Goal: Transaction & Acquisition: Purchase product/service

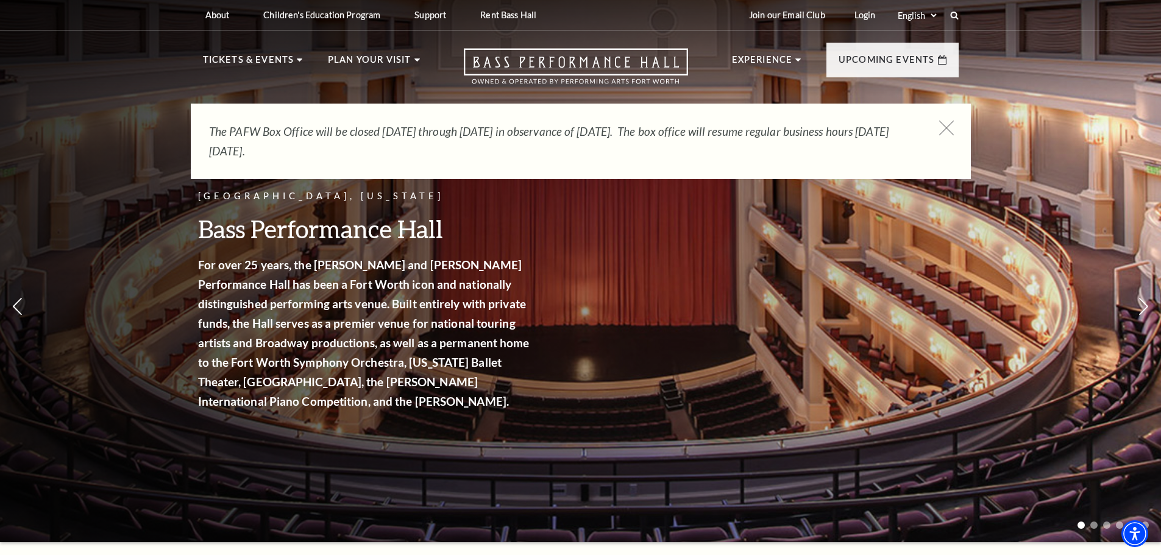
click at [947, 124] on icon at bounding box center [946, 128] width 15 height 15
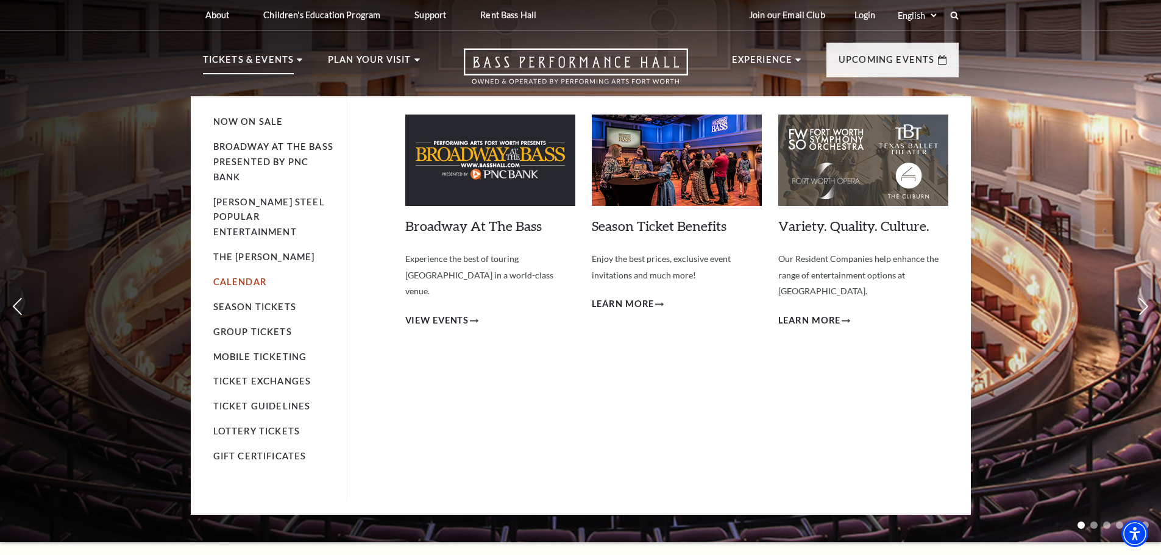
click at [249, 277] on link "Calendar" at bounding box center [239, 282] width 53 height 10
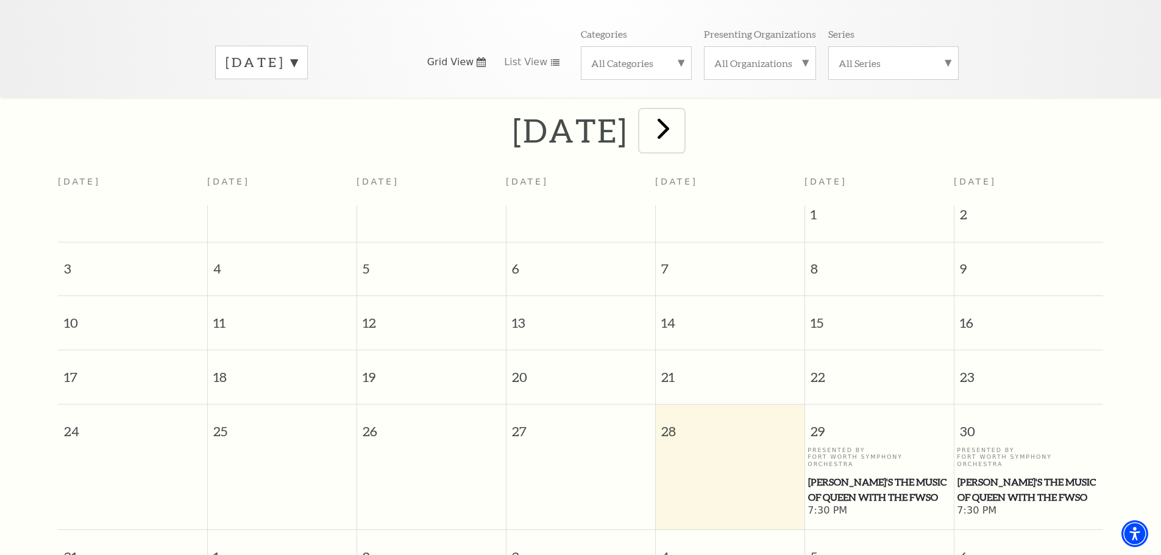
click at [681, 114] on span "next" at bounding box center [663, 128] width 35 height 35
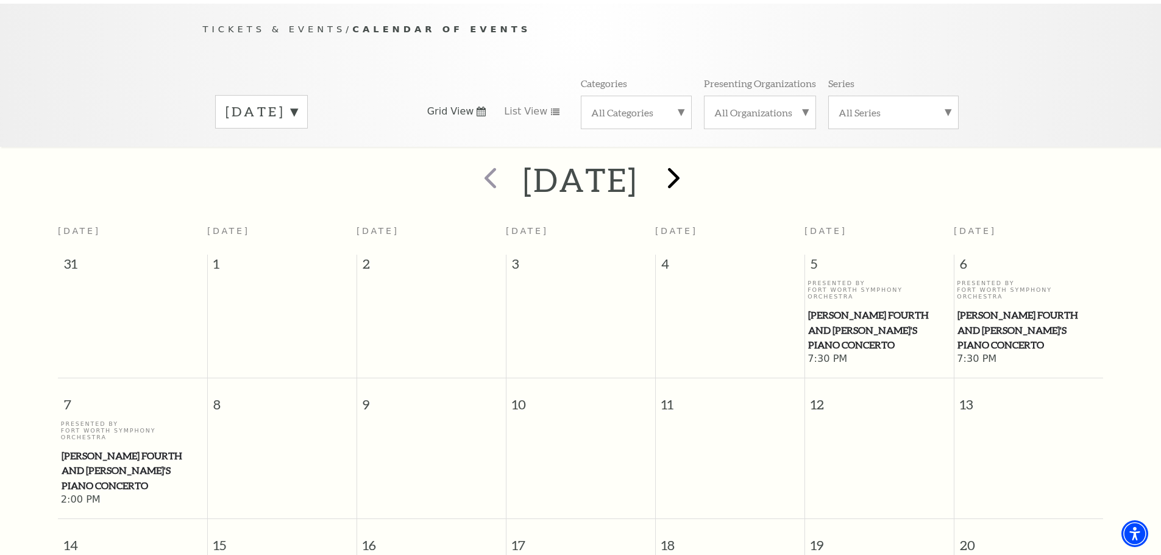
scroll to position [108, 0]
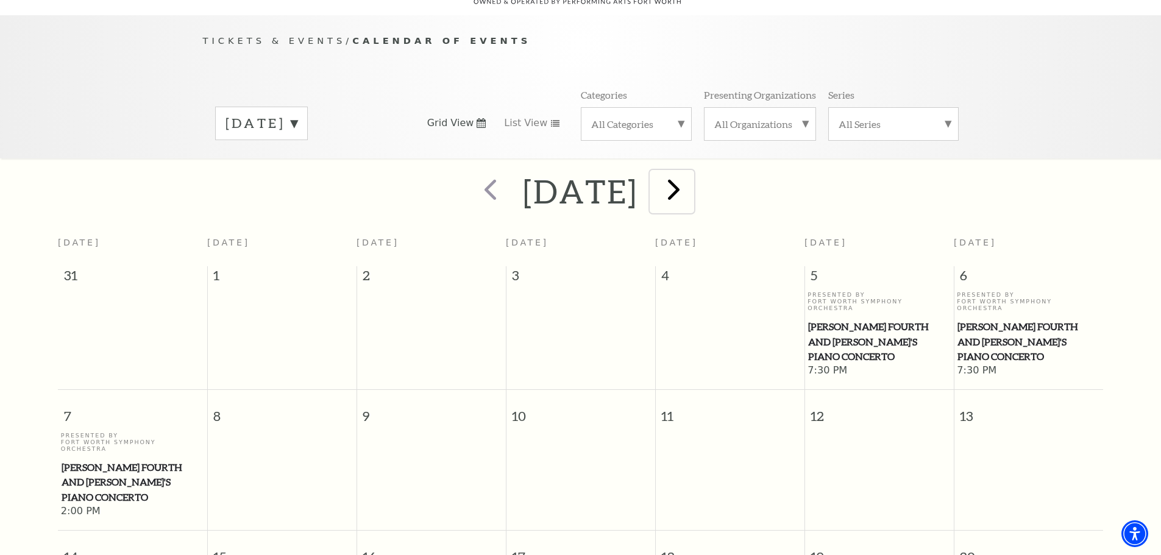
click at [691, 177] on span "next" at bounding box center [674, 189] width 35 height 35
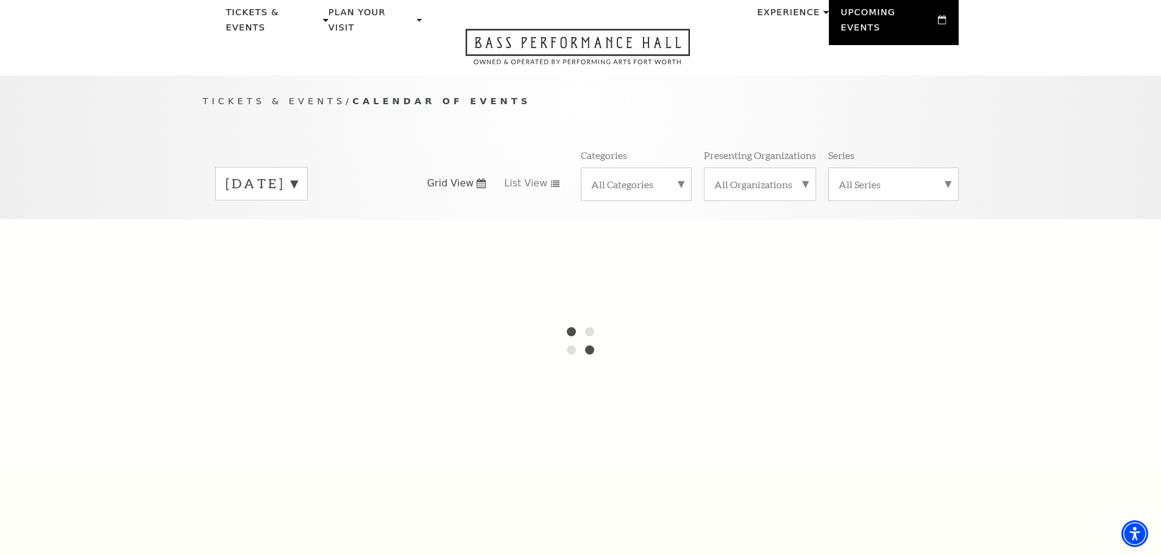
scroll to position [47, 0]
click at [298, 175] on label "September 2025" at bounding box center [262, 184] width 72 height 19
click at [269, 271] on div at bounding box center [580, 341] width 1161 height 244
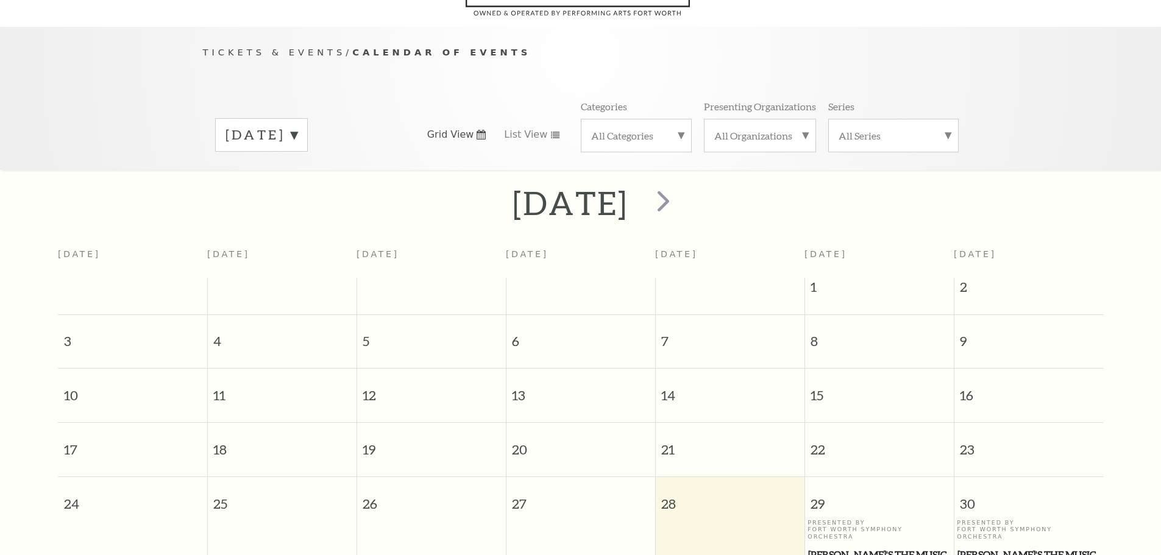
scroll to position [108, 0]
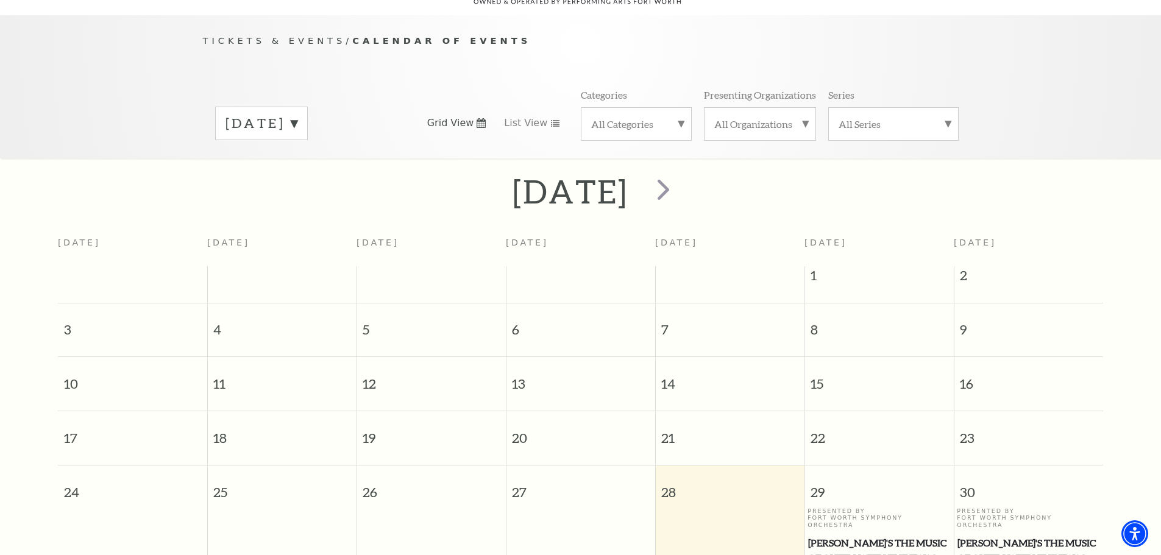
click at [298, 114] on label "August 2025" at bounding box center [262, 123] width 72 height 19
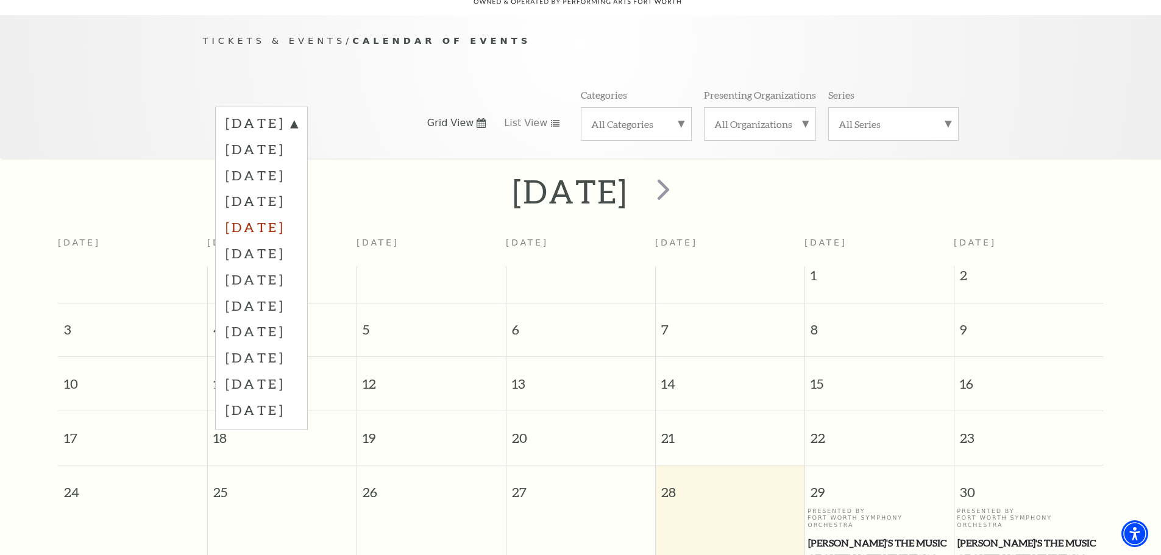
click at [298, 214] on label "December 2025" at bounding box center [262, 227] width 72 height 26
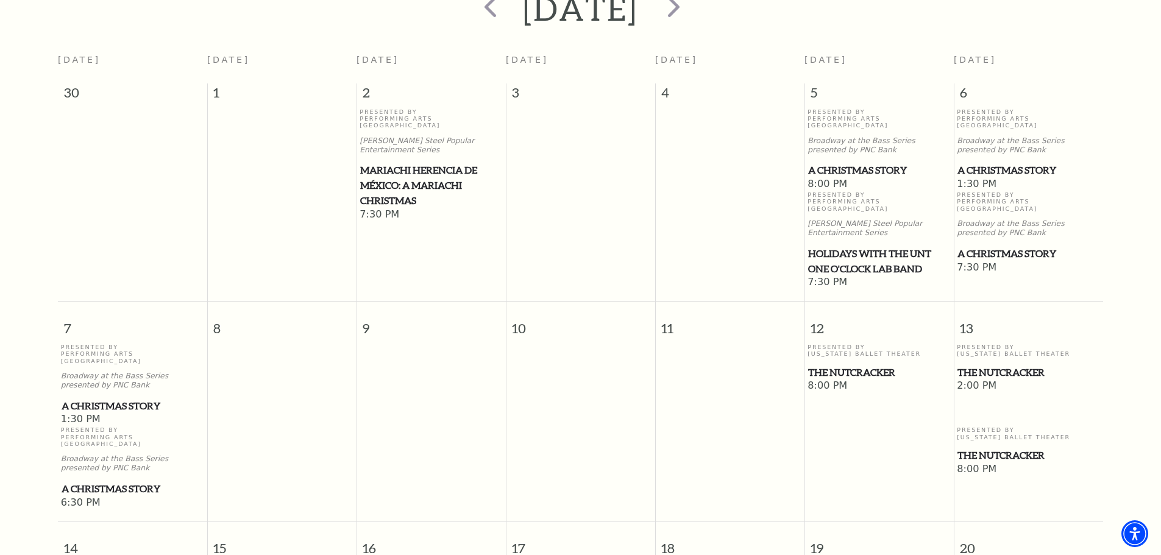
scroll to position [230, 0]
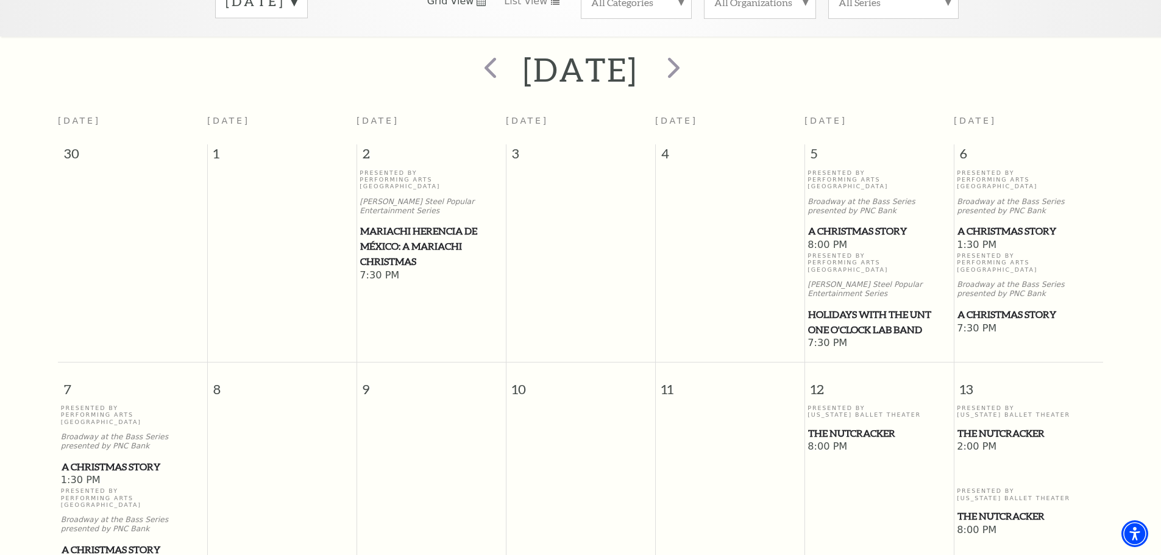
click at [1011, 307] on span "A Christmas Story" at bounding box center [1029, 314] width 142 height 15
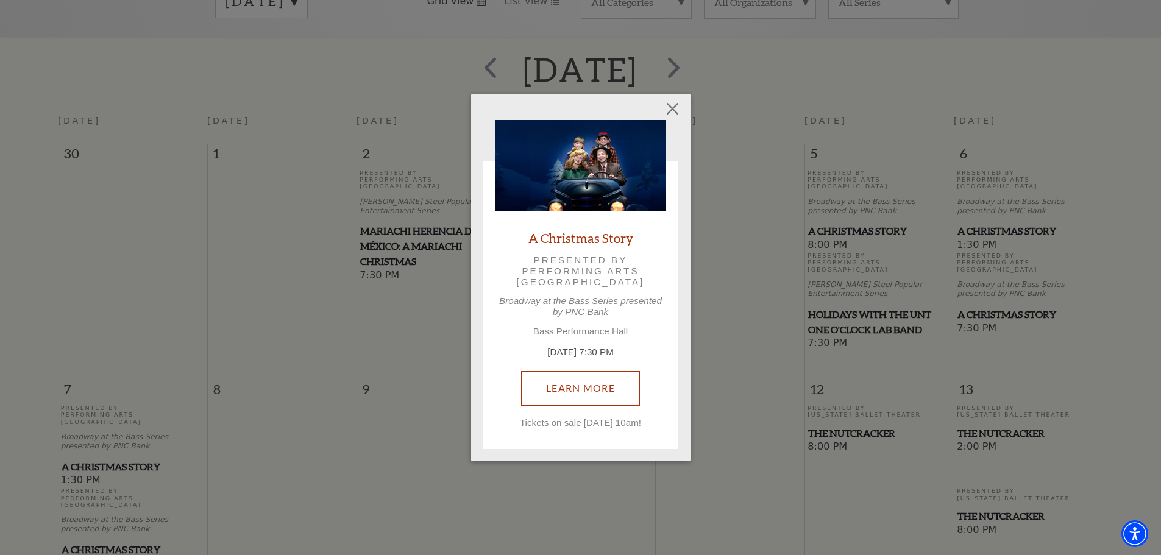
click at [597, 385] on link "Learn More" at bounding box center [580, 388] width 119 height 34
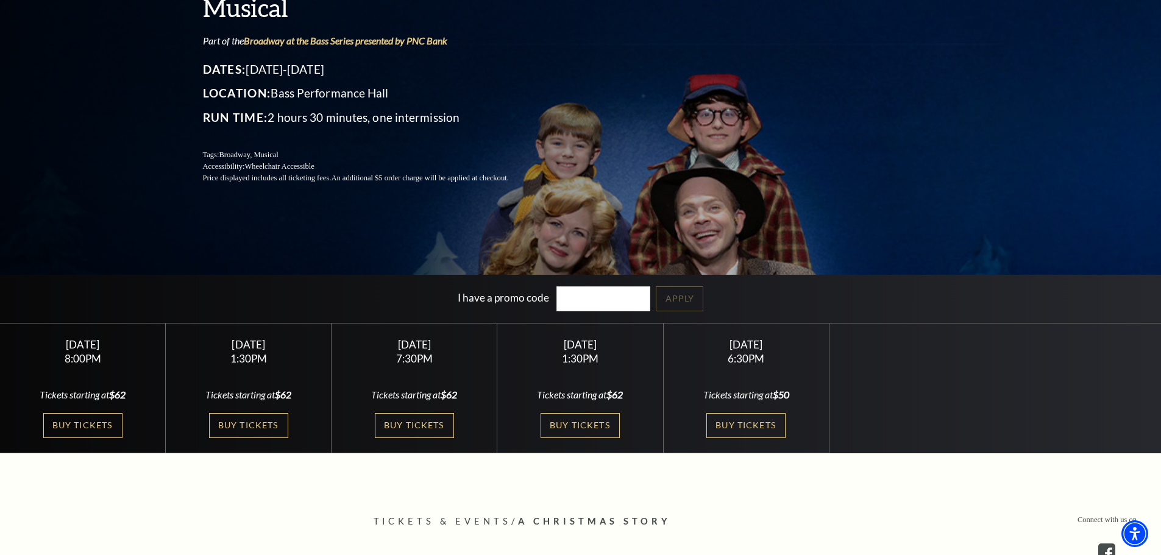
scroll to position [183, 0]
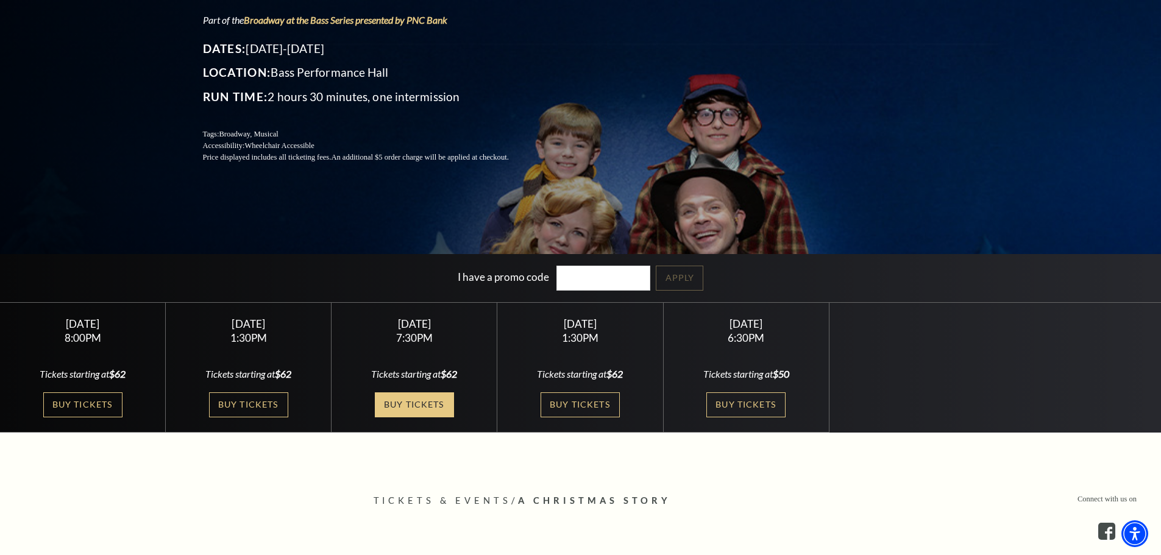
click at [409, 406] on link "Buy Tickets" at bounding box center [414, 405] width 79 height 25
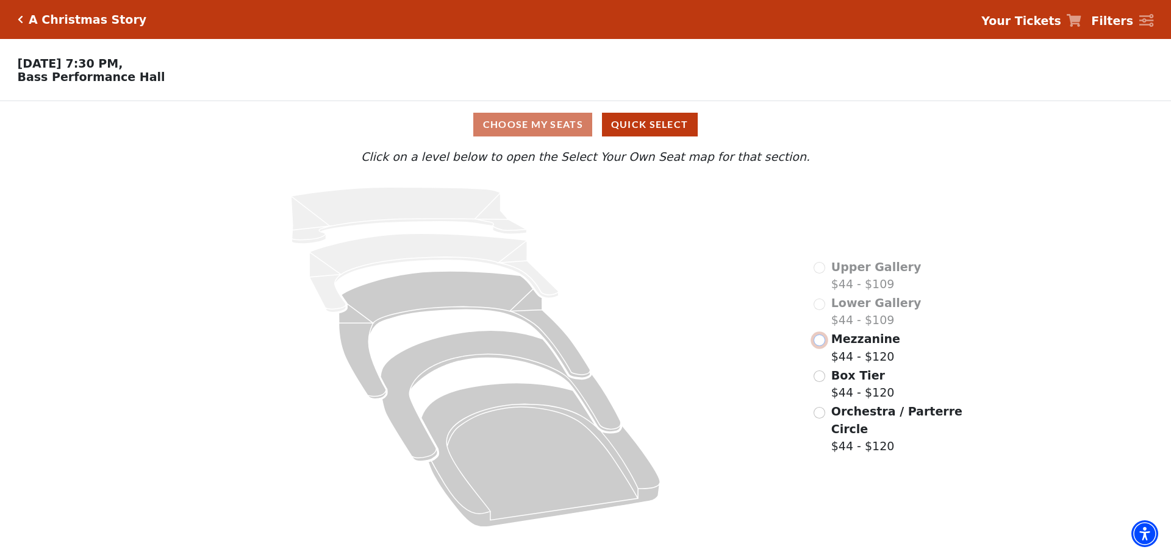
click at [820, 346] on input "Mezzanine$44 - $120\a" at bounding box center [819, 341] width 12 height 12
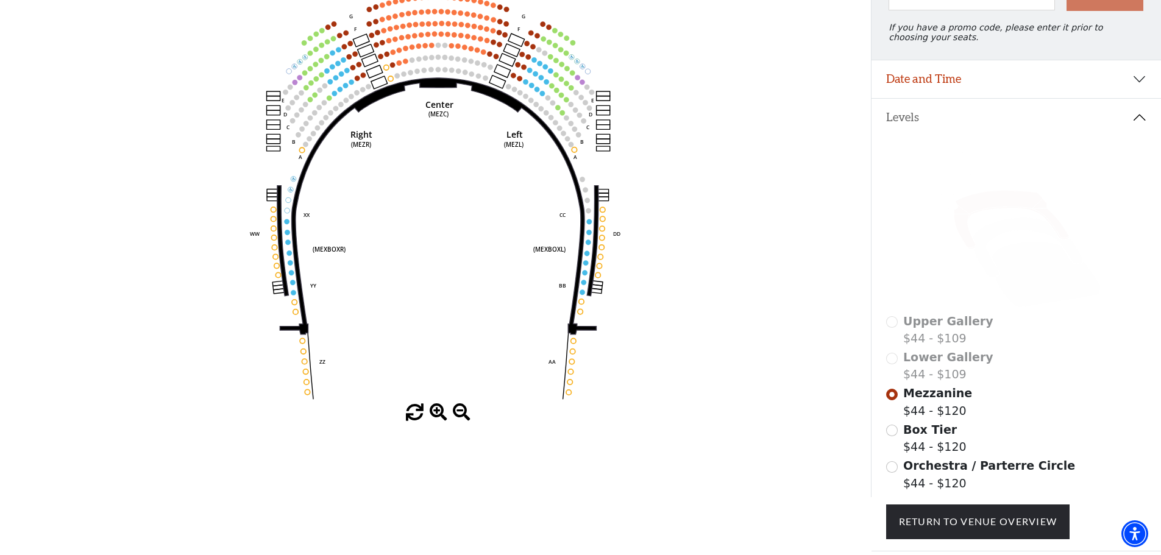
scroll to position [179, 0]
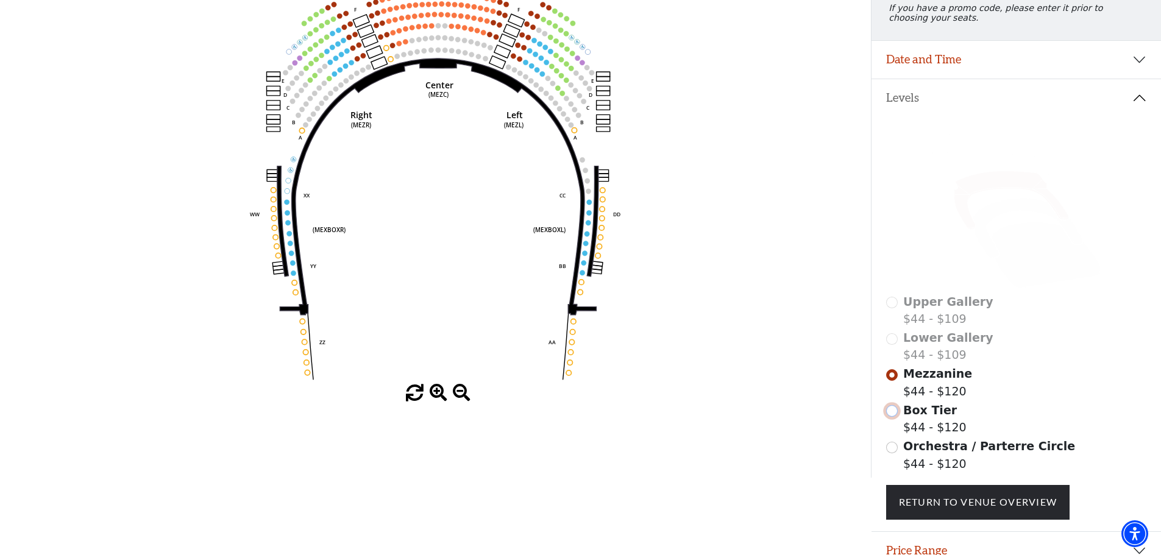
click at [894, 417] on input "Box Tier$44 - $120\a" at bounding box center [892, 411] width 12 height 12
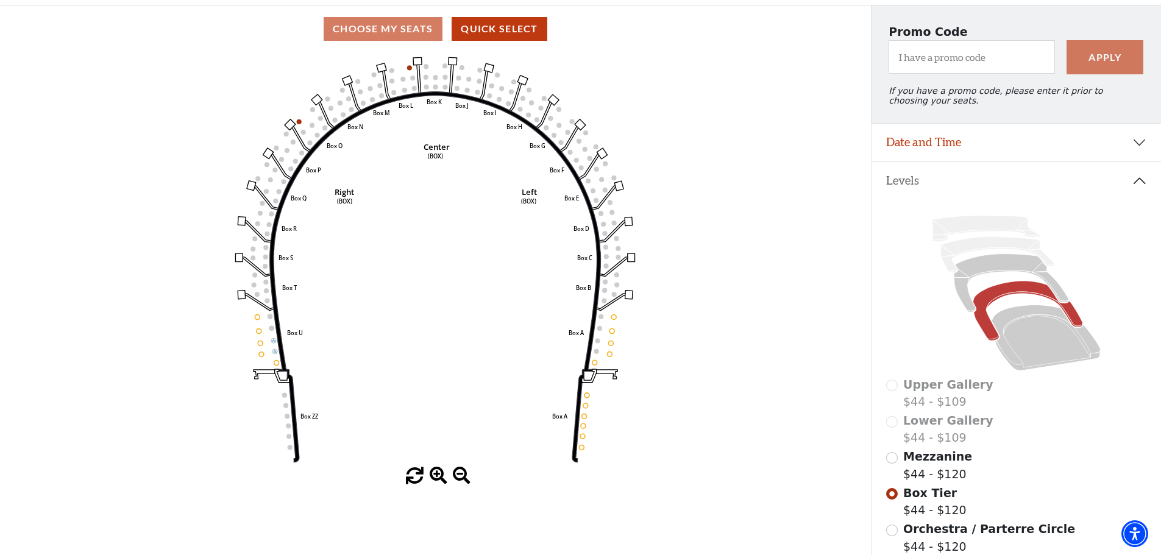
scroll to position [118, 0]
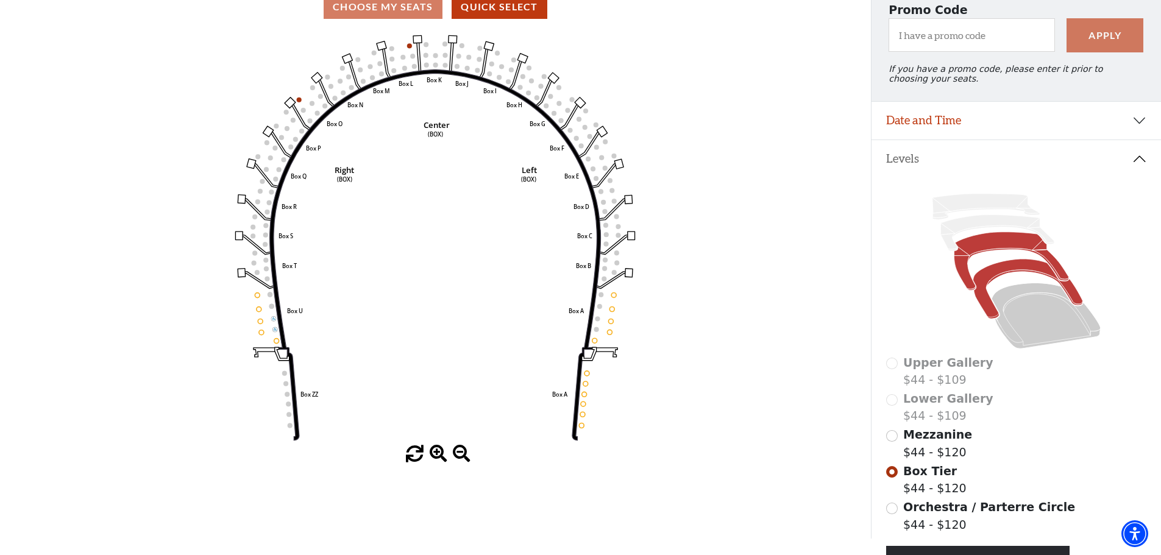
click at [974, 252] on icon at bounding box center [1011, 261] width 115 height 59
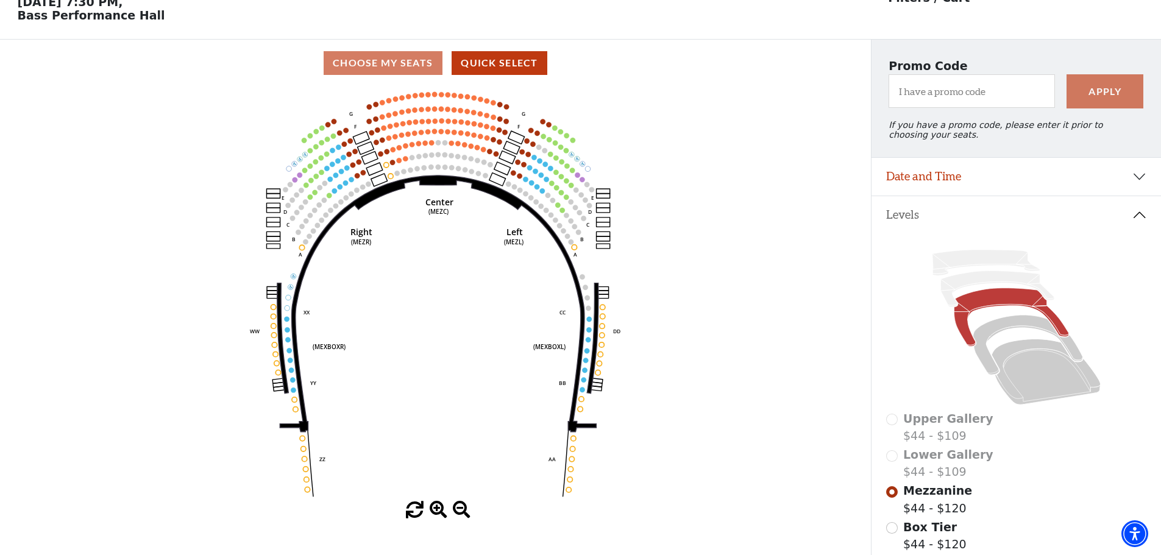
scroll to position [61, 0]
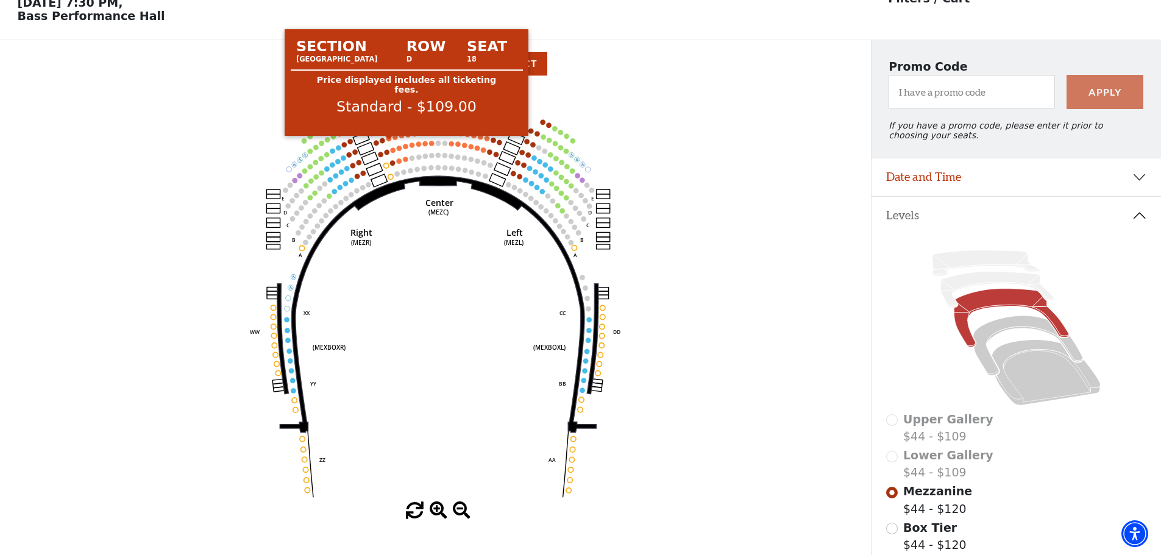
click at [389, 141] on circle at bounding box center [389, 138] width 5 height 5
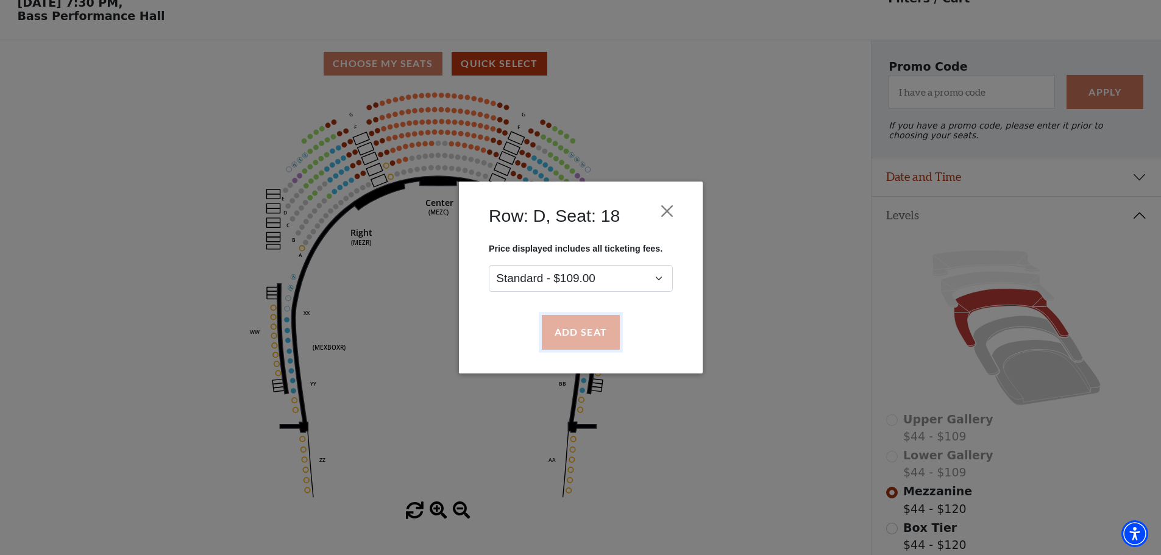
click at [587, 334] on button "Add Seat" at bounding box center [580, 333] width 78 height 34
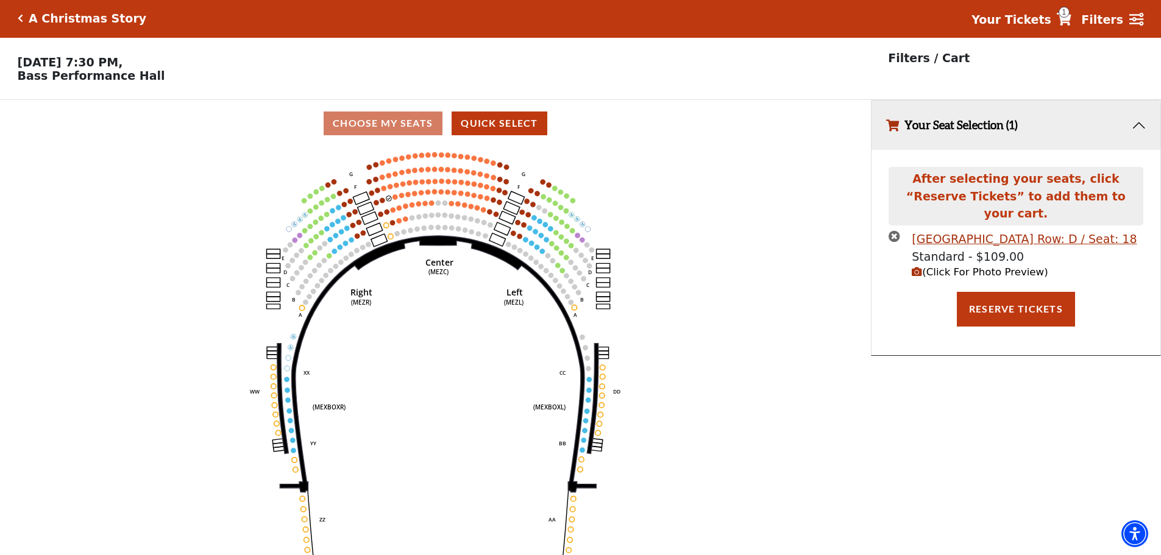
scroll to position [0, 0]
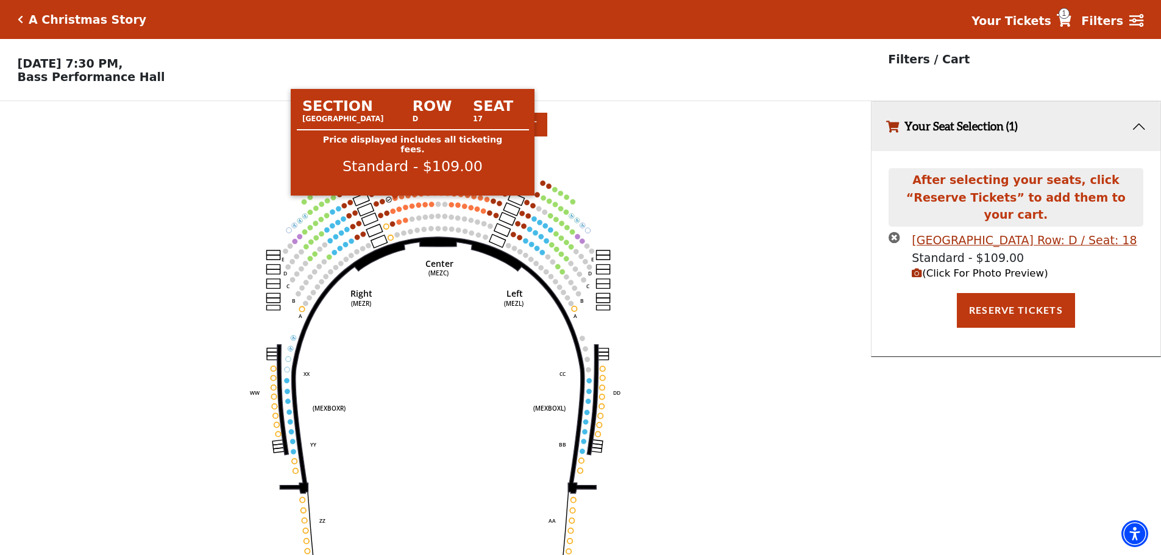
click at [396, 201] on circle at bounding box center [395, 198] width 5 height 5
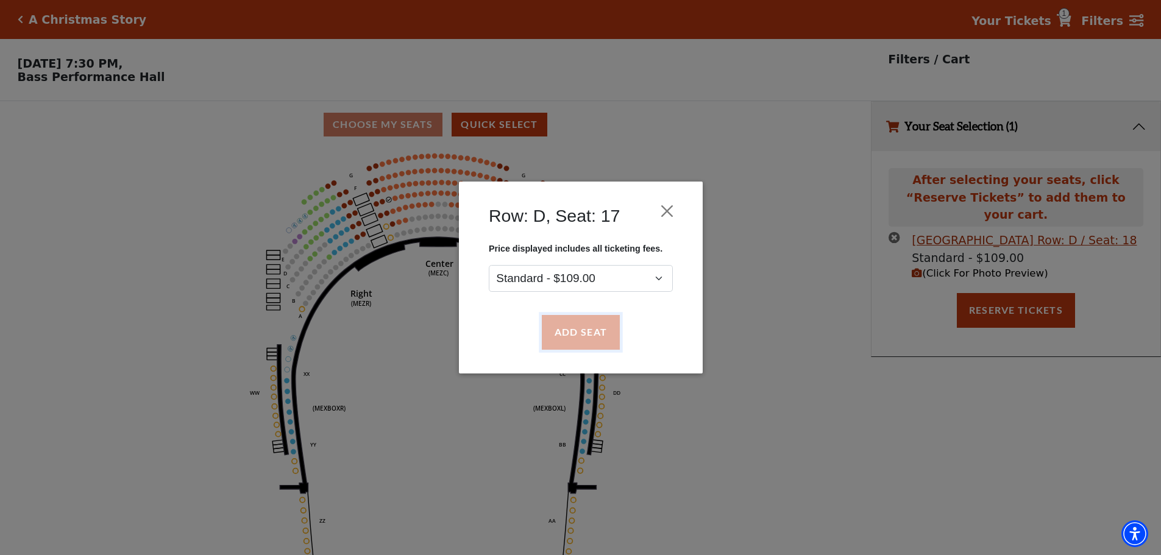
click at [583, 330] on button "Add Seat" at bounding box center [580, 333] width 78 height 34
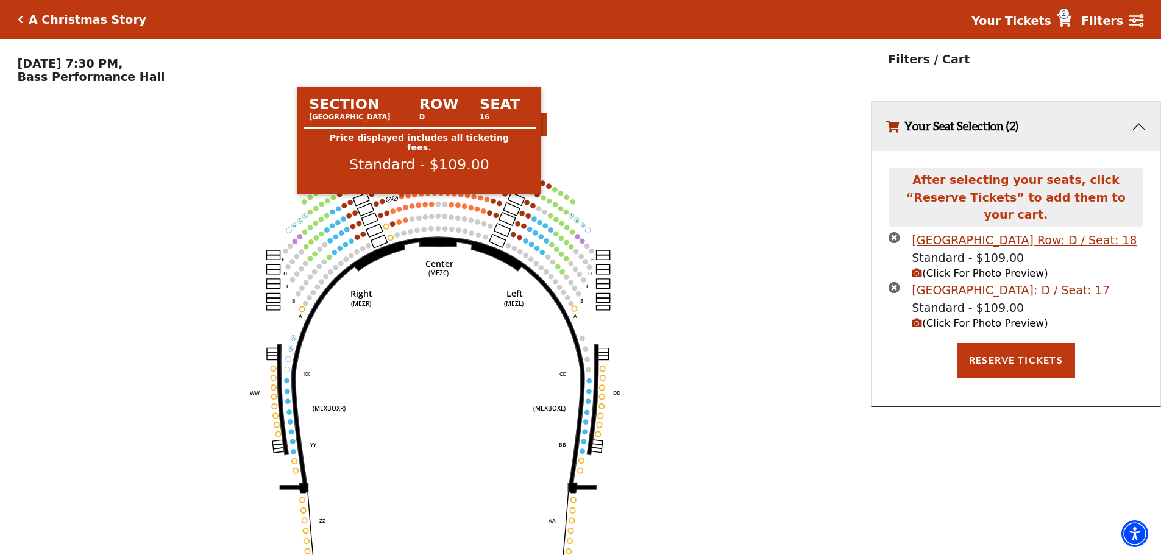
click at [404, 199] on circle at bounding box center [401, 196] width 5 height 5
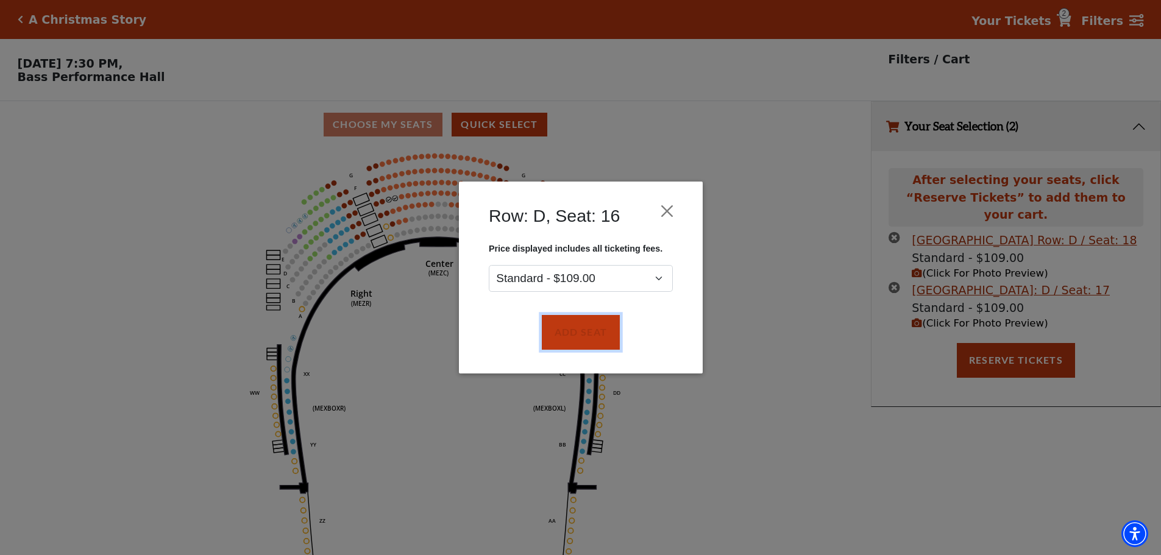
click at [581, 338] on button "Add Seat" at bounding box center [580, 333] width 78 height 34
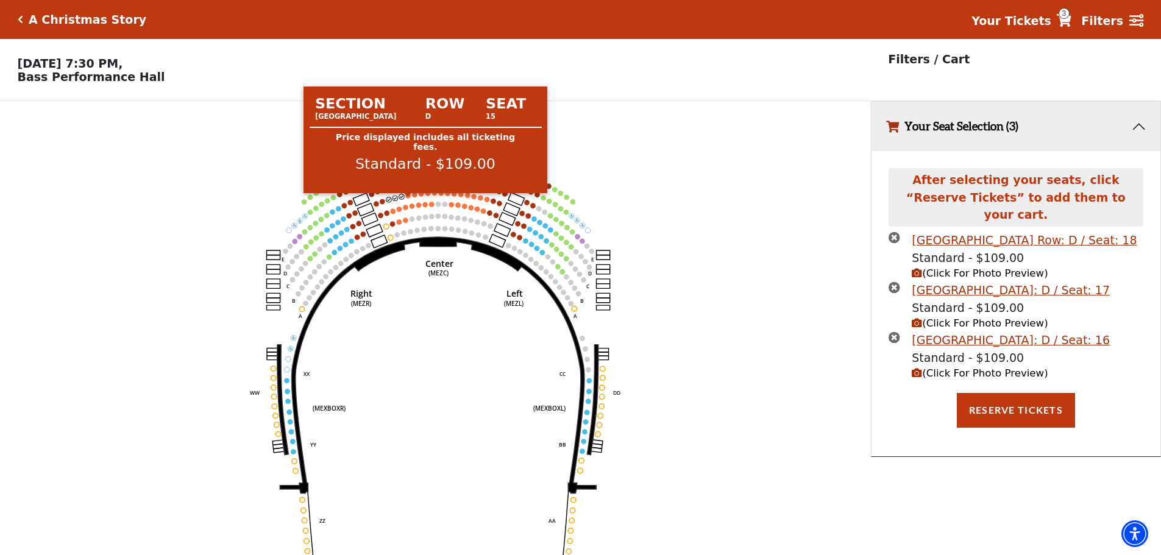
click at [407, 198] on circle at bounding box center [408, 195] width 5 height 5
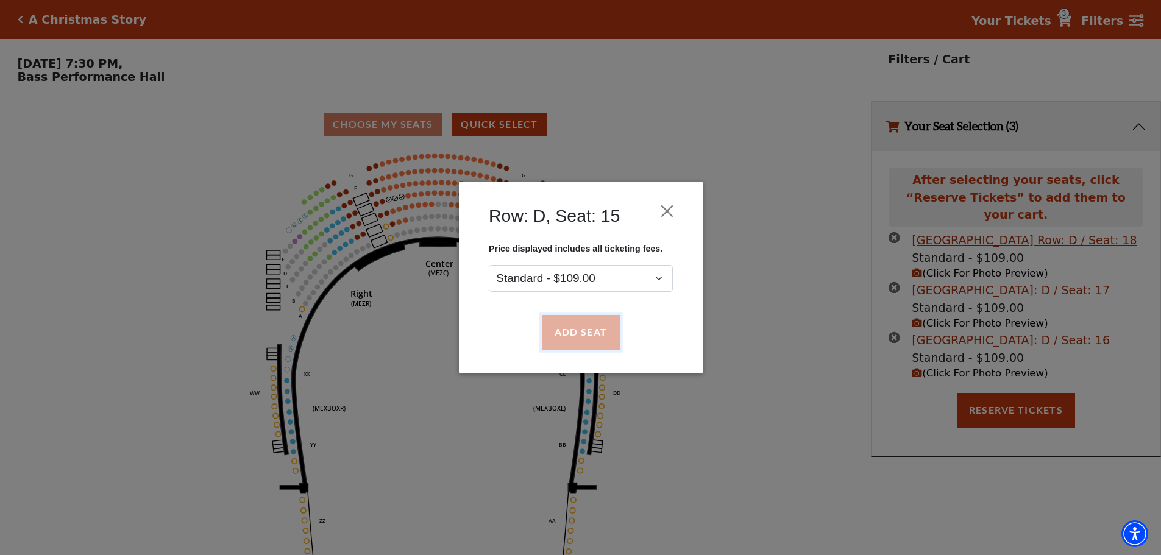
click at [560, 333] on button "Add Seat" at bounding box center [580, 333] width 78 height 34
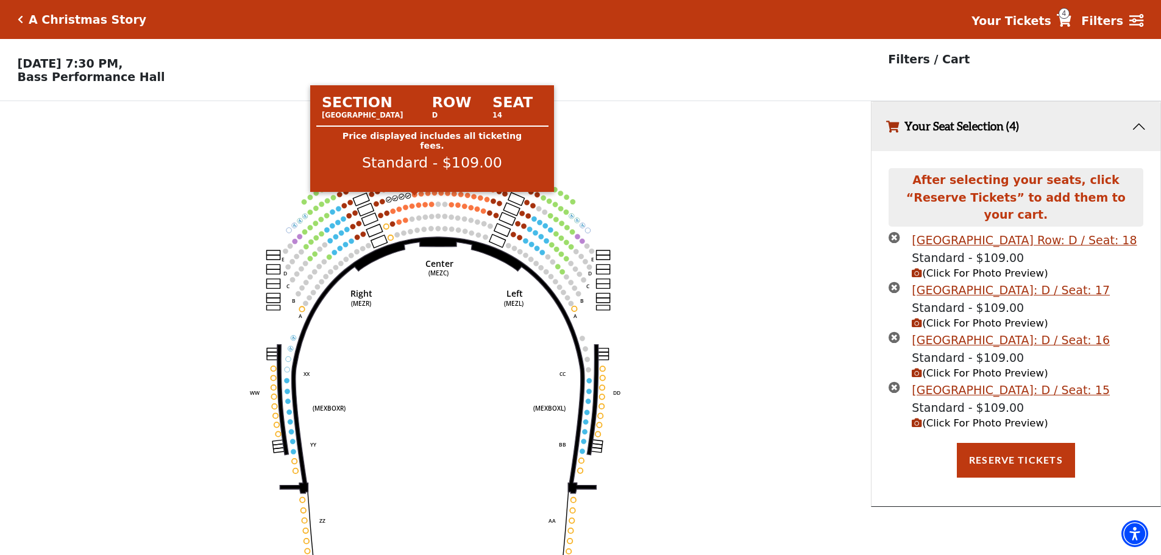
click at [413, 197] on circle at bounding box center [414, 194] width 5 height 5
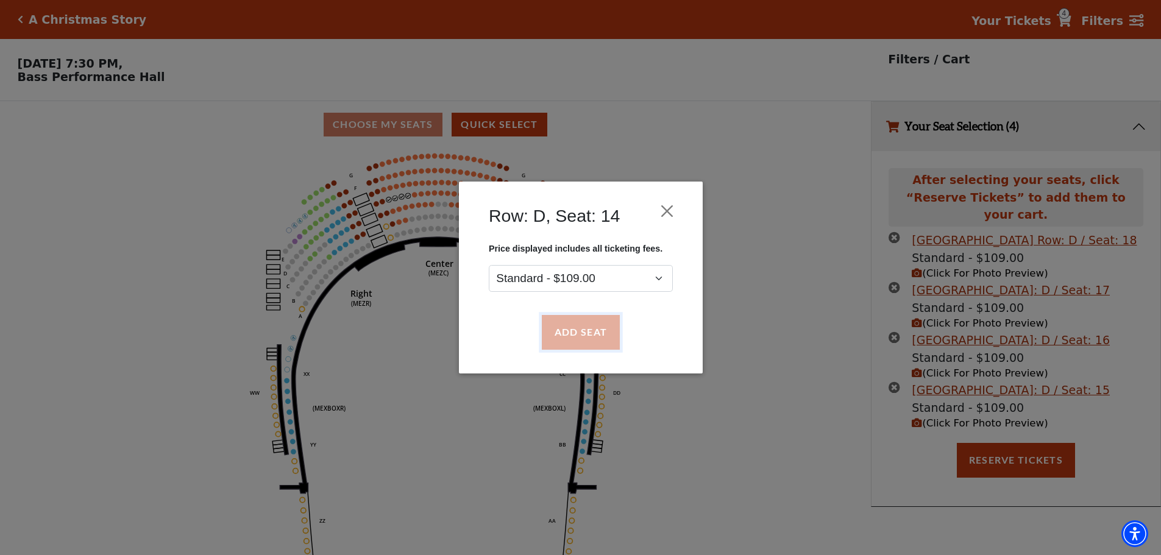
click at [552, 327] on button "Add Seat" at bounding box center [580, 333] width 78 height 34
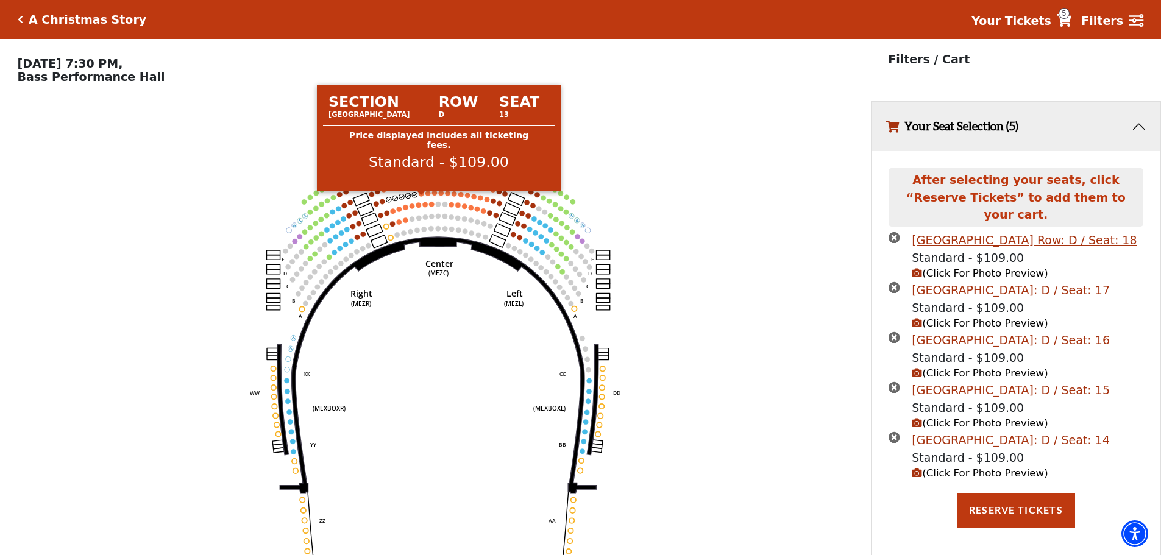
click at [420, 196] on circle at bounding box center [421, 193] width 5 height 5
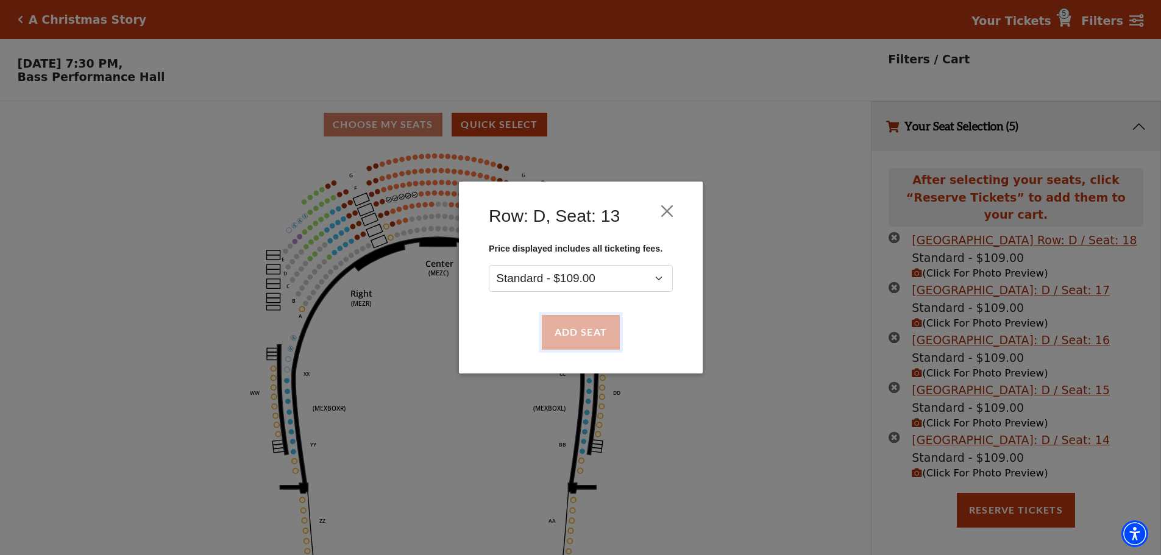
click at [573, 337] on button "Add Seat" at bounding box center [580, 333] width 78 height 34
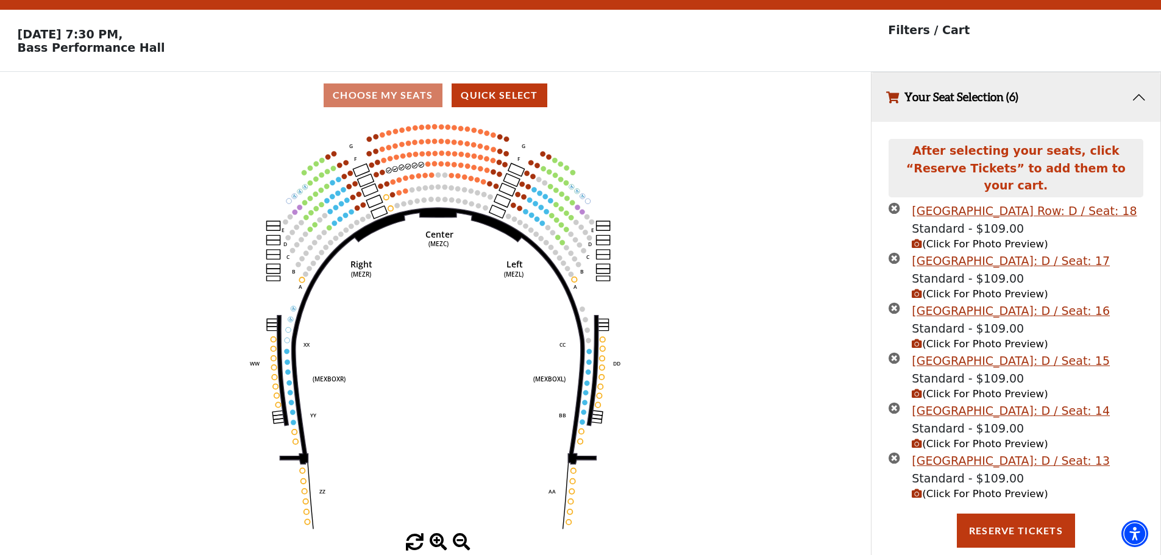
scroll to position [39, 0]
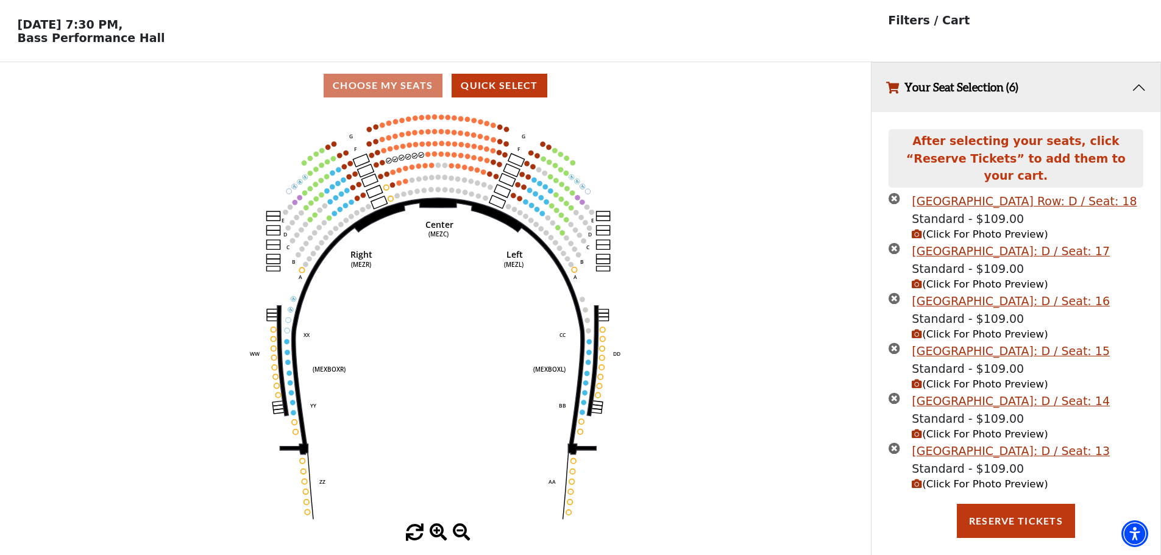
click at [971, 429] on span "(Click For Photo Preview)" at bounding box center [980, 435] width 136 height 12
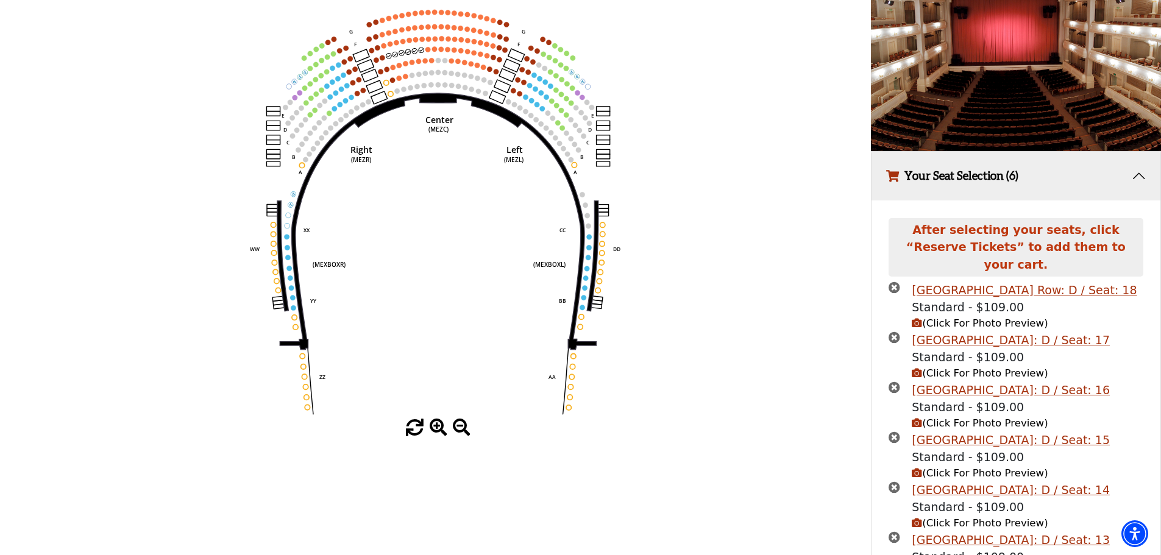
scroll to position [233, 0]
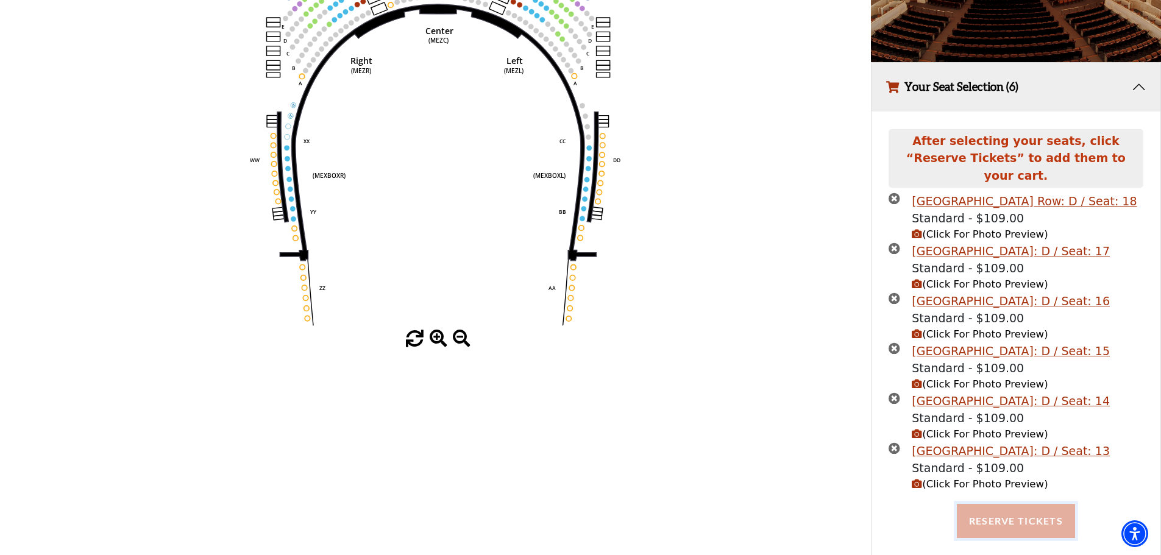
click at [1013, 504] on button "Reserve Tickets" at bounding box center [1016, 521] width 118 height 34
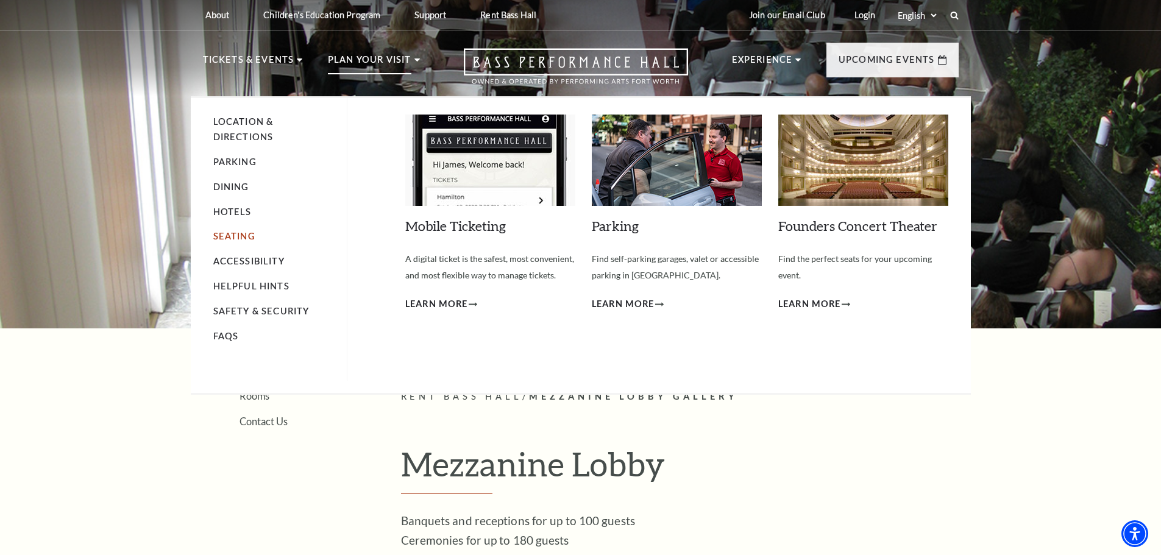
click at [232, 238] on link "Seating" at bounding box center [234, 236] width 42 height 10
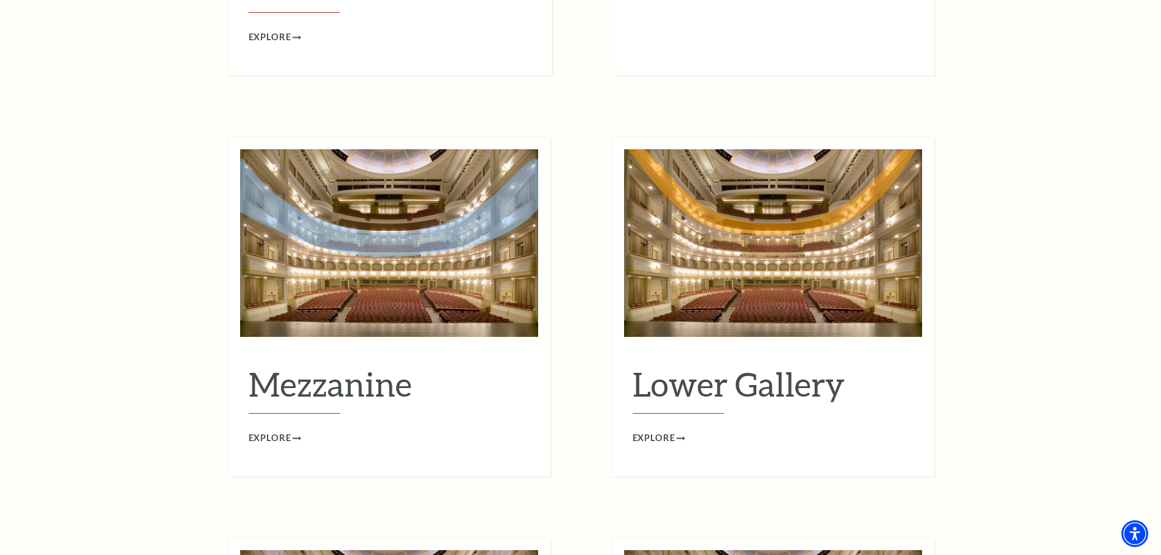
scroll to position [1524, 0]
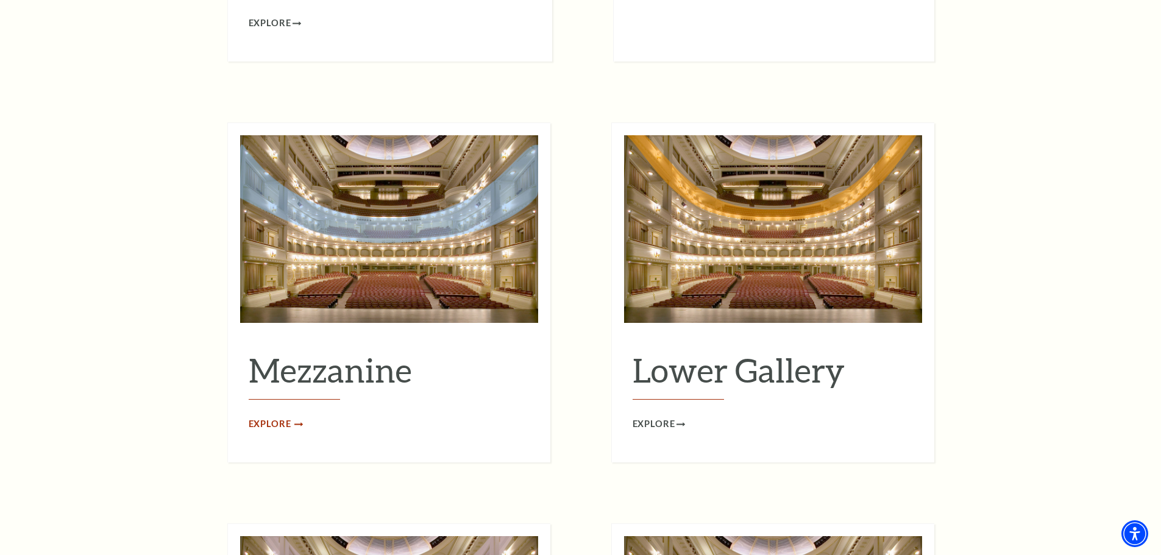
click at [271, 417] on span "Explore" at bounding box center [270, 424] width 43 height 15
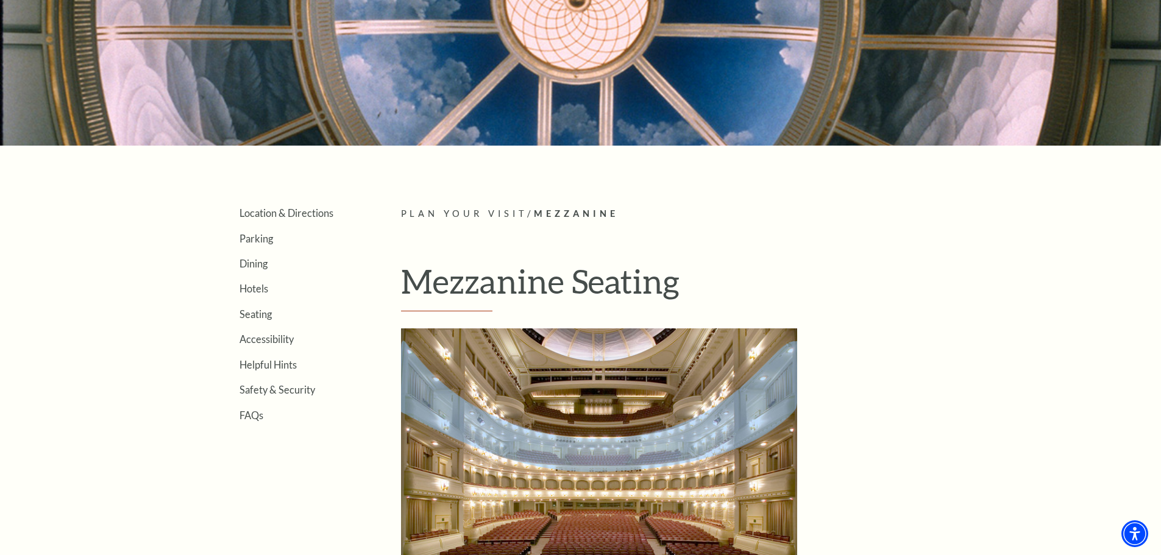
scroll to position [244, 0]
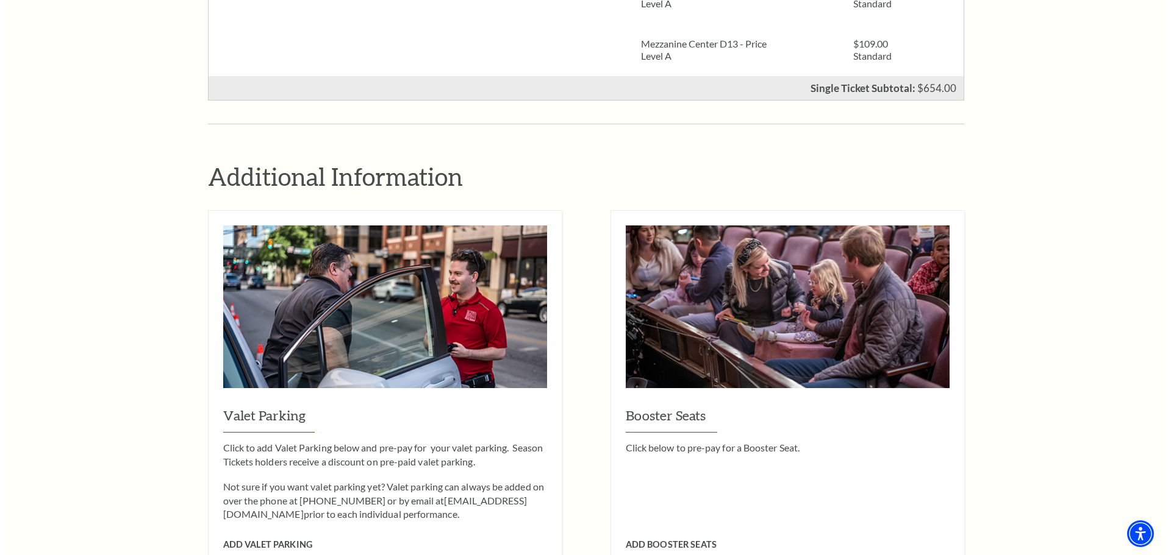
scroll to position [915, 0]
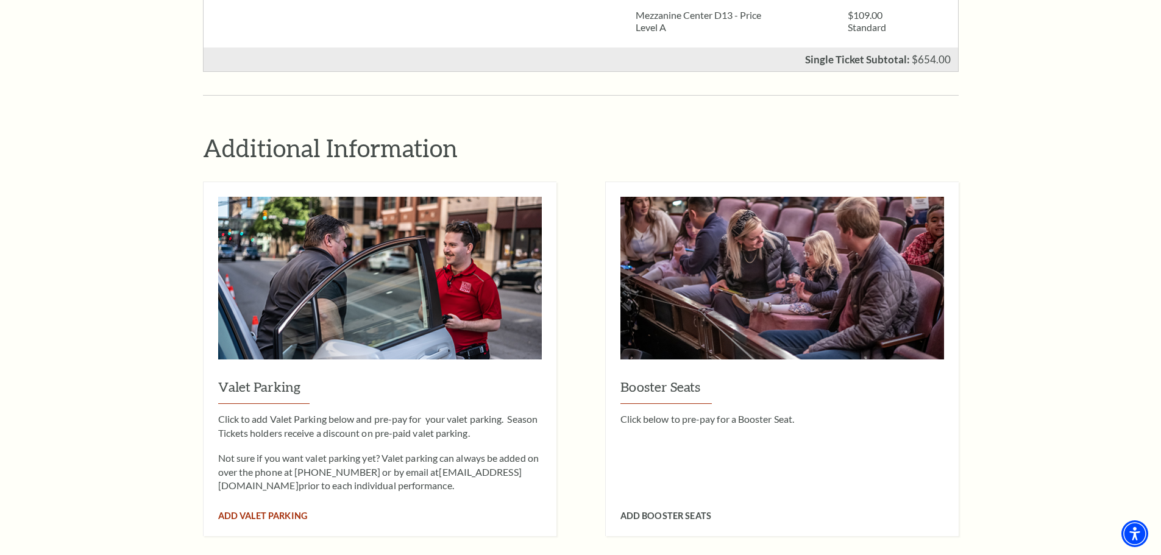
click at [251, 493] on div "Add Valet Parking" at bounding box center [380, 507] width 324 height 29
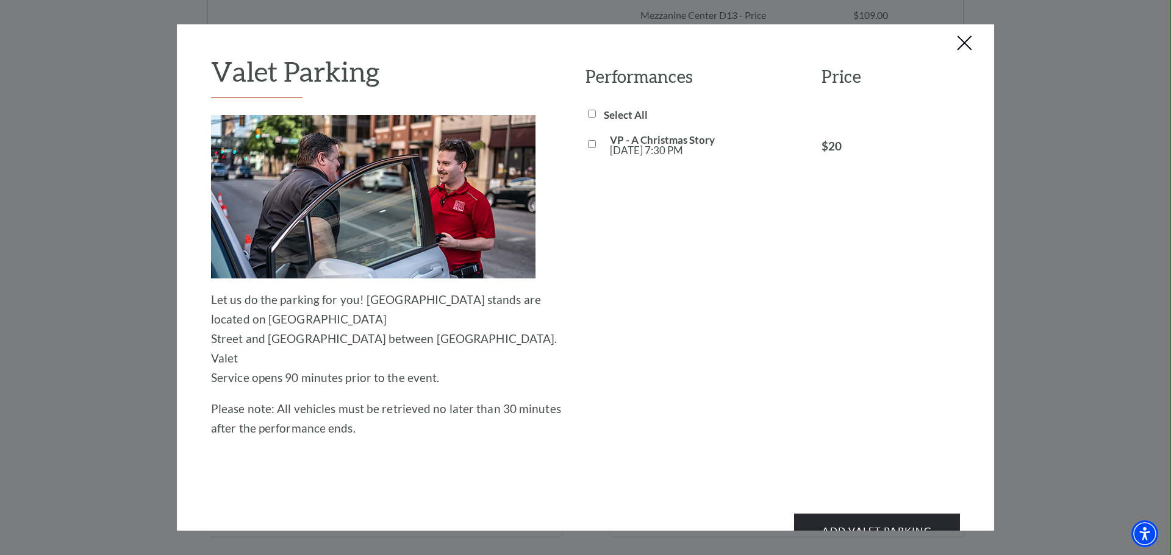
click at [588, 146] on input "VP - A Christmas Story Sat, Dec 06 7:30 PM" at bounding box center [592, 144] width 8 height 8
checkbox input "true"
click at [845, 514] on button "Add Valet Parking" at bounding box center [877, 531] width 166 height 34
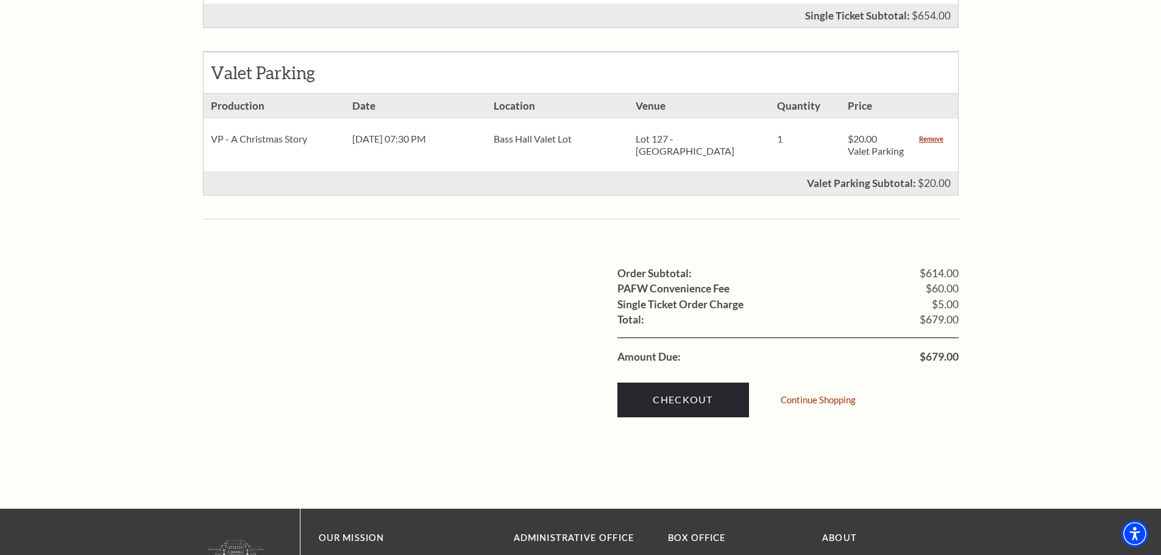
scroll to position [975, 0]
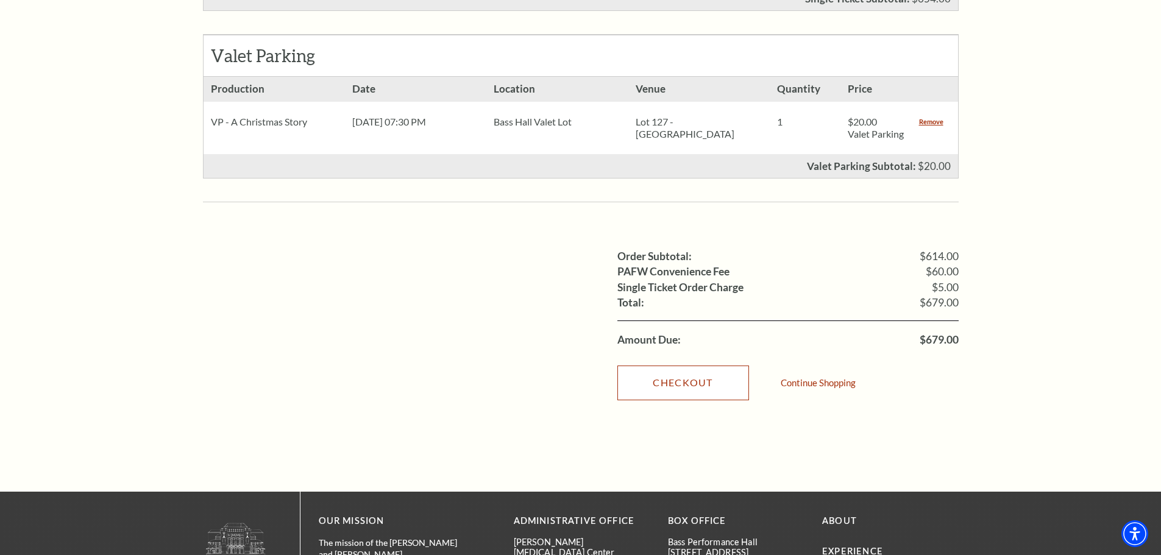
click at [676, 376] on link "Checkout" at bounding box center [684, 383] width 132 height 34
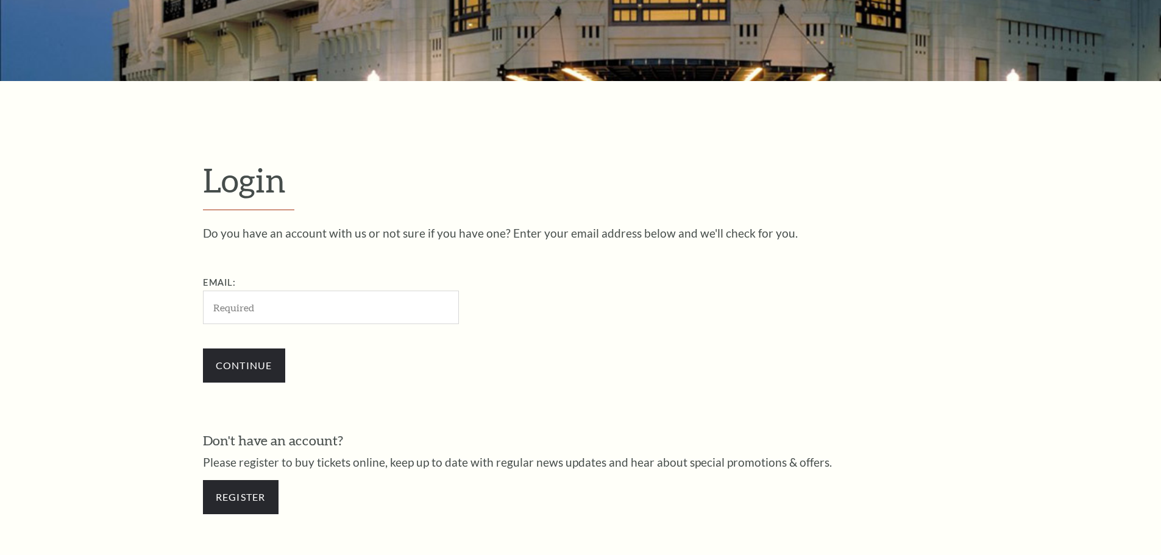
scroll to position [408, 0]
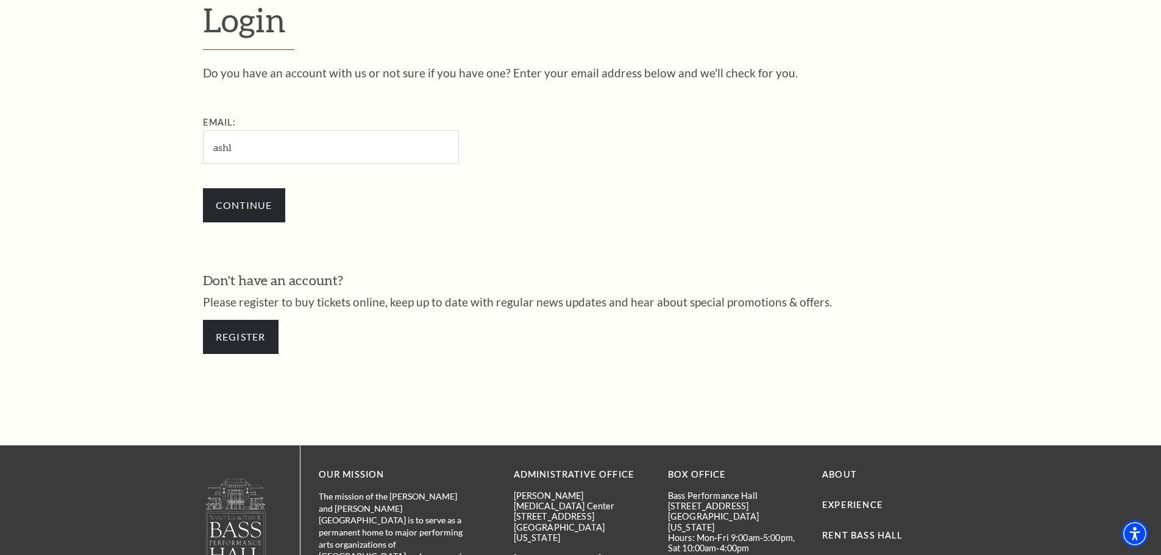
type input "ASHLEYKBEAMER98@GMAIL.COM"
click at [238, 208] on input "Continue" at bounding box center [244, 205] width 82 height 34
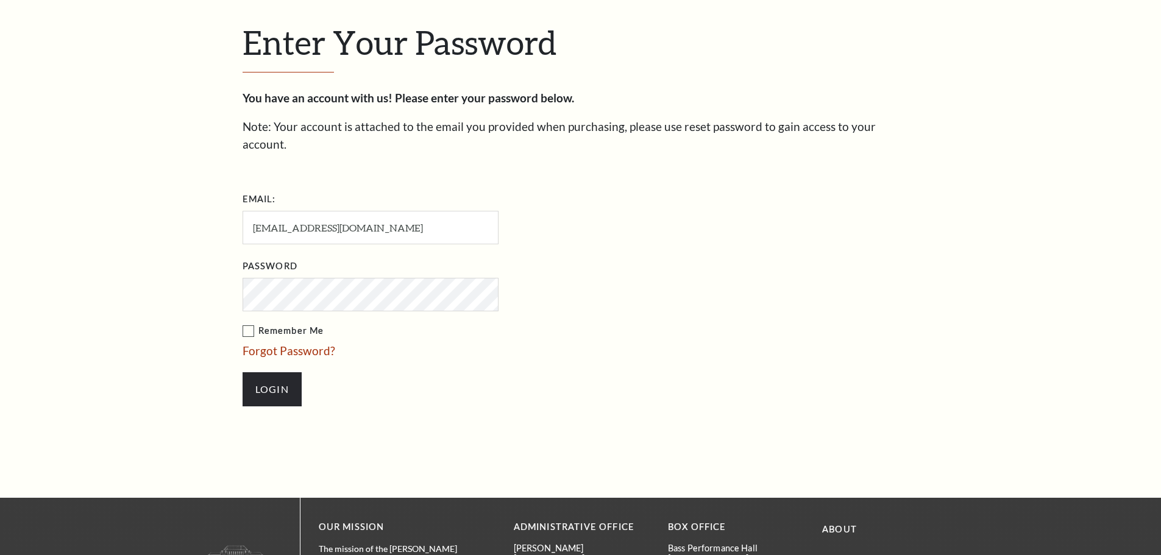
scroll to position [419, 0]
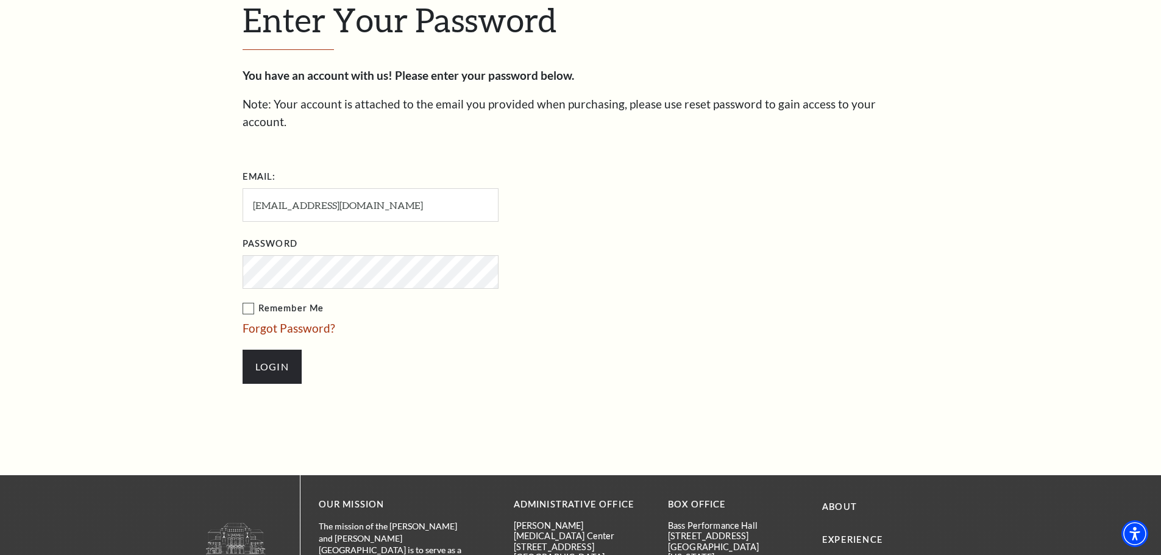
click at [251, 301] on label "Remember Me" at bounding box center [432, 308] width 378 height 15
click at [0, 0] on input "Remember Me" at bounding box center [0, 0] width 0 height 0
click at [263, 354] on input "Login" at bounding box center [272, 367] width 59 height 34
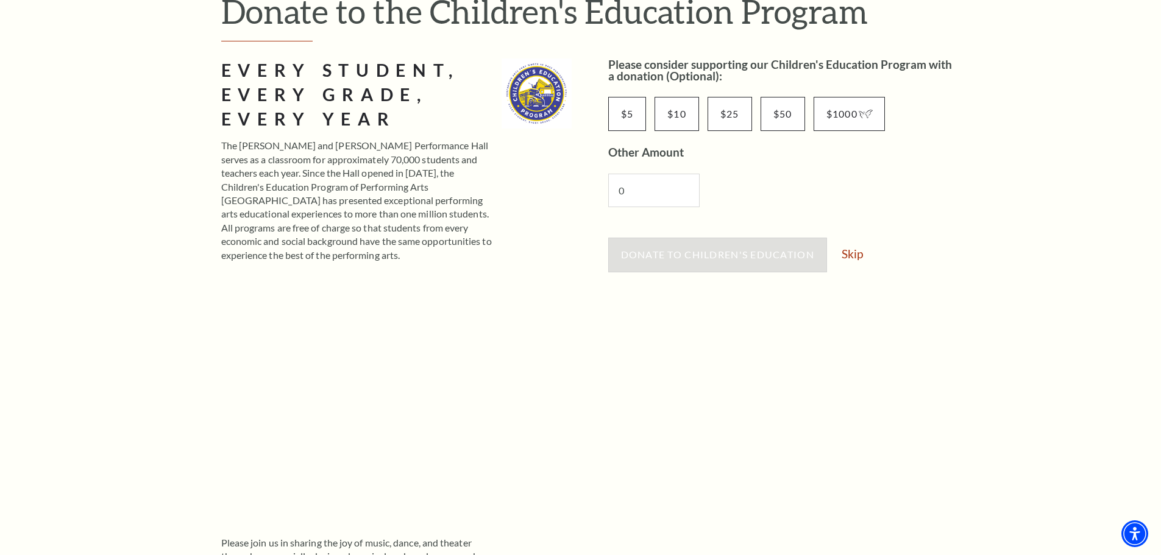
scroll to position [183, 0]
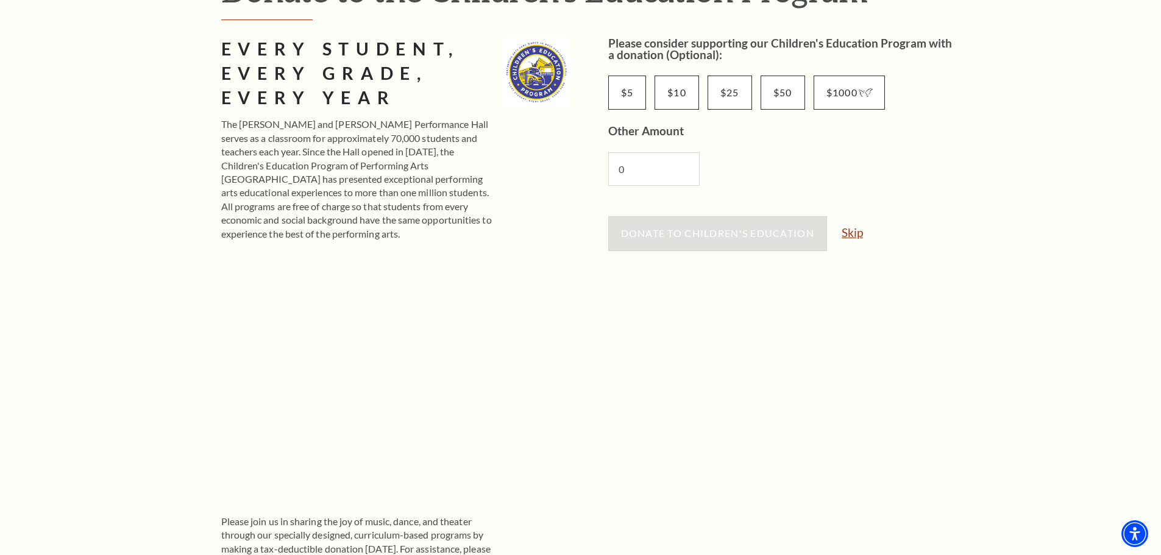
click at [856, 234] on link "Skip" at bounding box center [852, 233] width 21 height 12
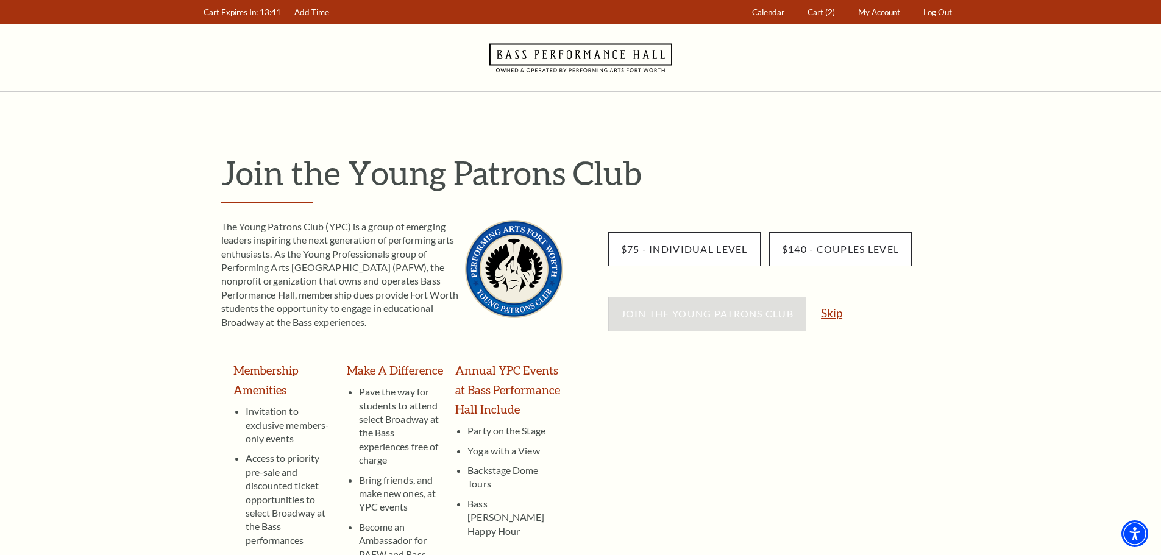
click at [836, 313] on link "Skip" at bounding box center [831, 313] width 21 height 12
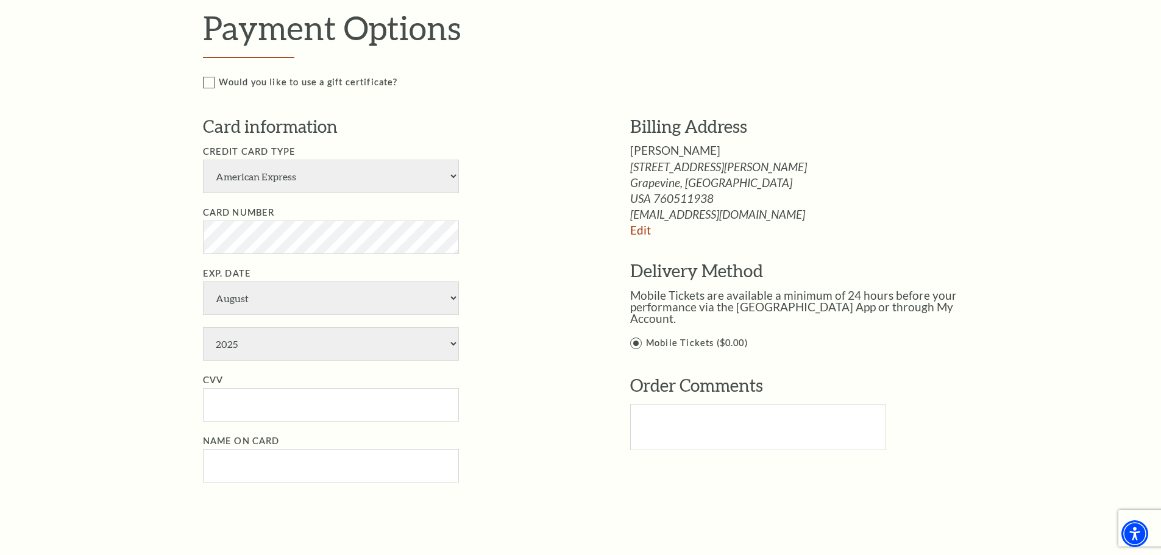
scroll to position [975, 0]
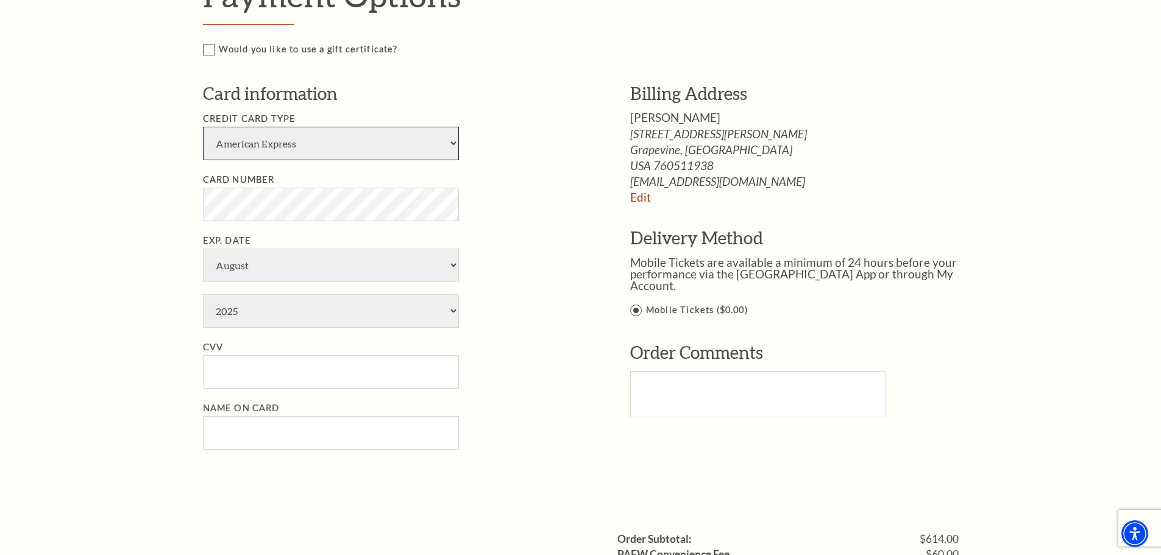
click at [388, 152] on select "American Express Visa Master Card Discover" at bounding box center [331, 144] width 256 height 34
select select "24"
click at [203, 139] on select "American Express Visa Master Card Discover" at bounding box center [331, 144] width 256 height 34
click at [278, 324] on select "2025 2026 2027 2028 2029 2030 2031 2032 2033 2034" at bounding box center [331, 311] width 256 height 34
select select "2028"
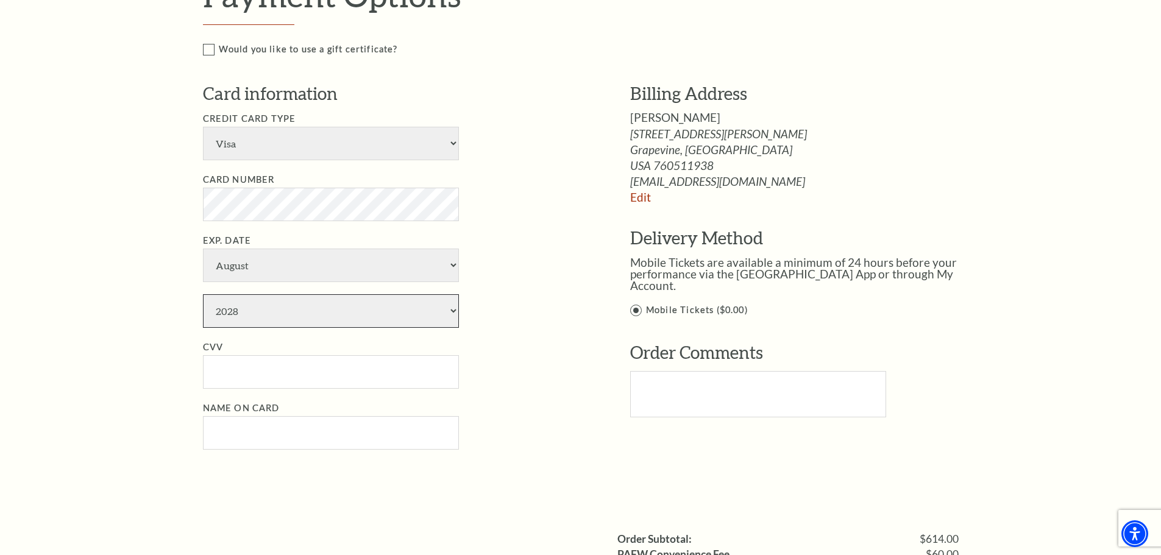
click at [203, 307] on select "2025 2026 2027 2028 2029 2030 2031 2032 2033 2034" at bounding box center [331, 311] width 256 height 34
click at [263, 375] on input "CVV" at bounding box center [331, 372] width 256 height 34
type input "107"
click at [280, 450] on input "Name on Card" at bounding box center [331, 433] width 256 height 34
type input "[PERSON_NAME]"
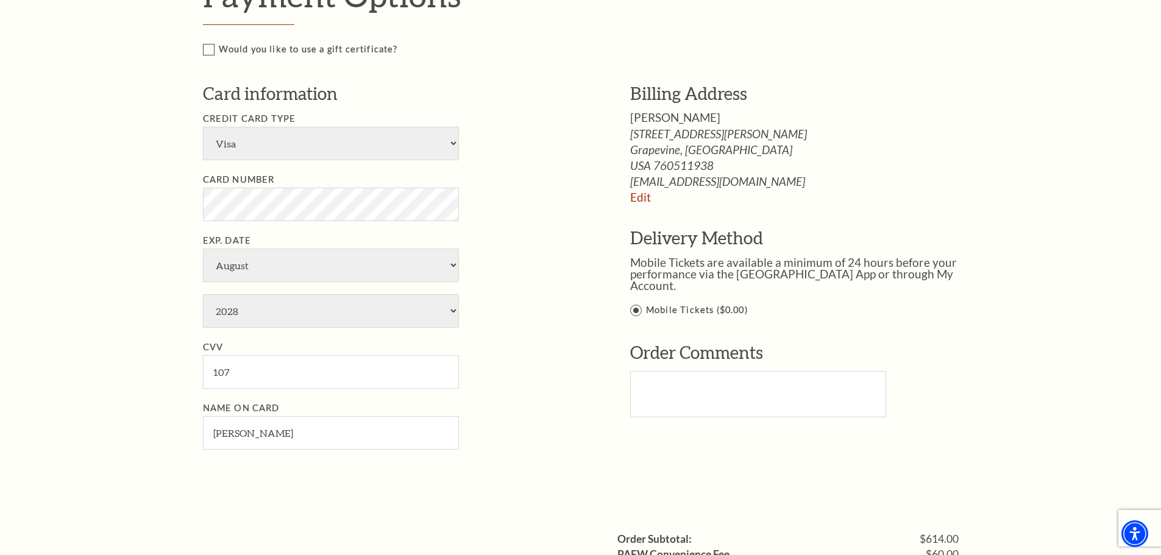
click at [496, 277] on li "Exp. Date January February March April May June July August September October N…" at bounding box center [398, 281] width 391 height 95
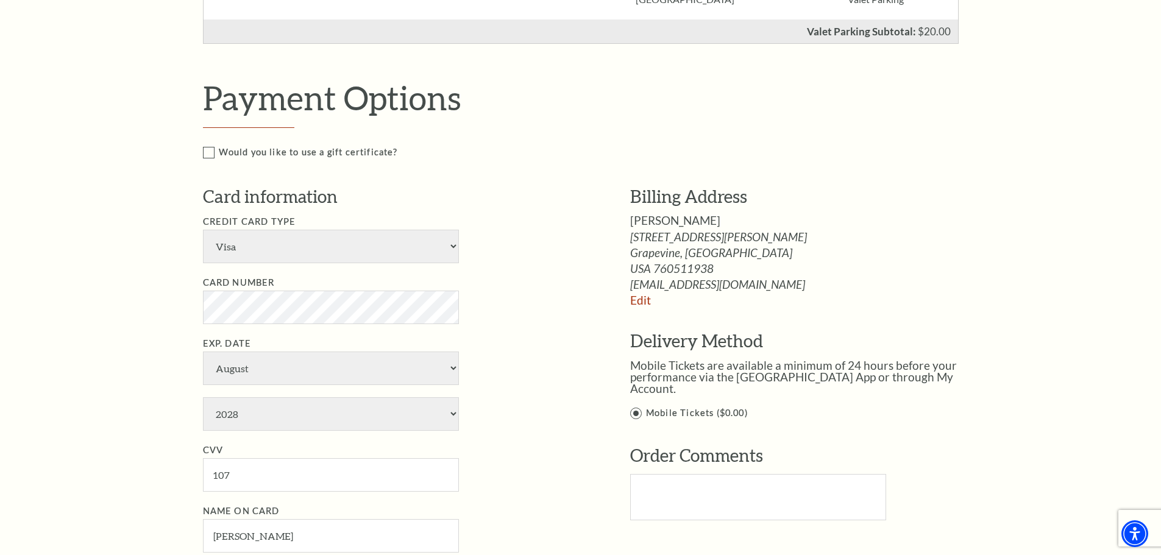
scroll to position [854, 0]
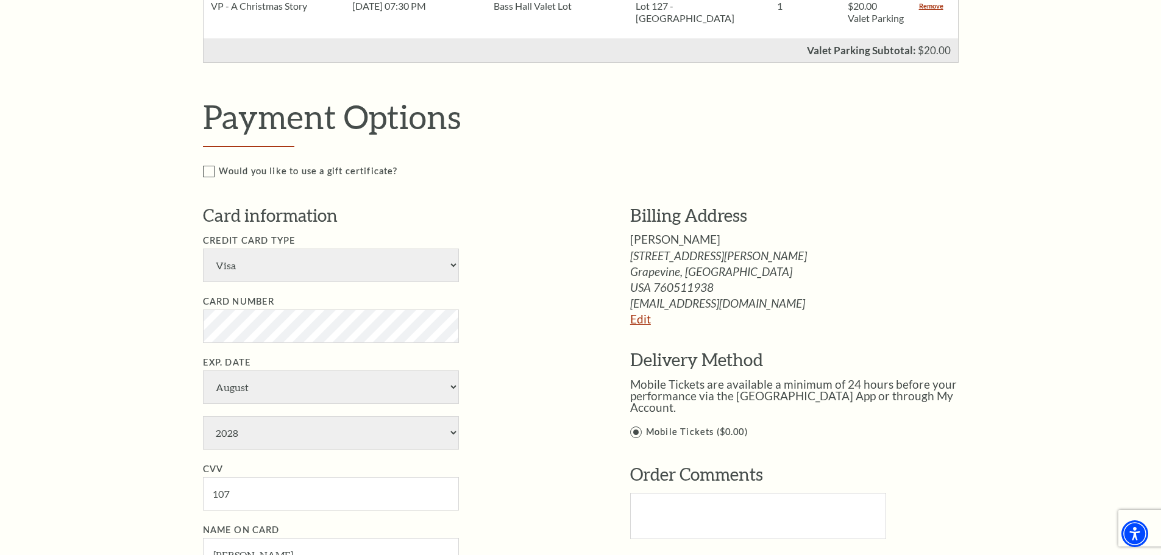
click at [645, 326] on link "Edit" at bounding box center [640, 319] width 21 height 14
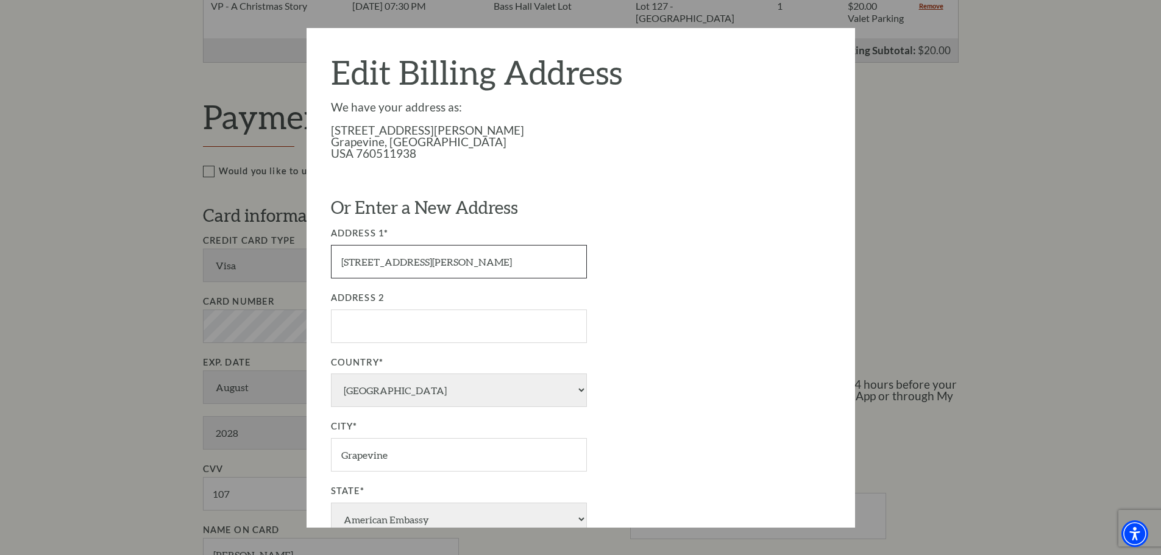
drag, startPoint x: 563, startPoint y: 253, endPoint x: 285, endPoint y: 260, distance: 277.5
click at [285, 260] on div "Payment Options Would you like to use a gift certificate? Gift Certificate Numb…" at bounding box center [594, 352] width 782 height 510
type input "625 Buckner Road"
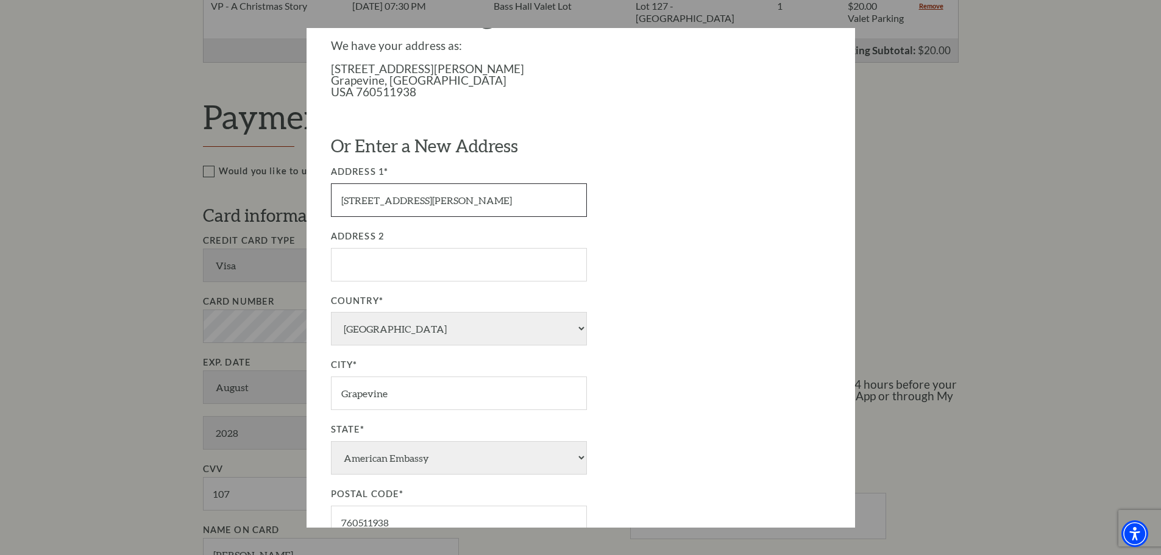
scroll to position [122, 0]
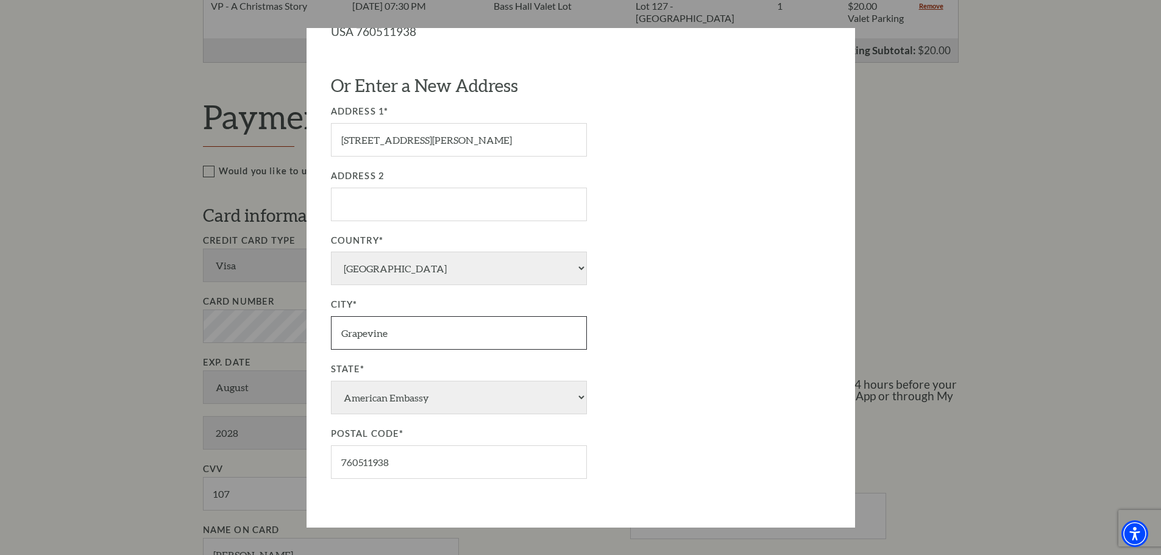
click at [456, 336] on input "Grapevine" at bounding box center [459, 333] width 256 height 34
type input "Lipan"
click at [405, 459] on input "760511938" at bounding box center [459, 463] width 256 height 34
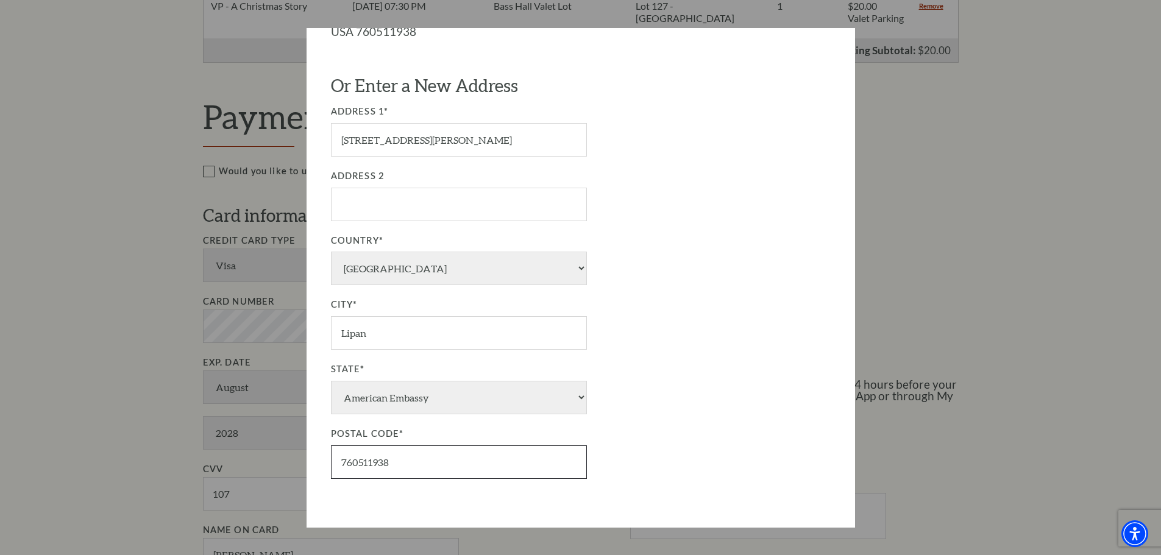
click at [405, 459] on input "760511938" at bounding box center [459, 463] width 256 height 34
type input "76462"
click at [718, 331] on div "City* Lipan" at bounding box center [529, 324] width 396 height 52
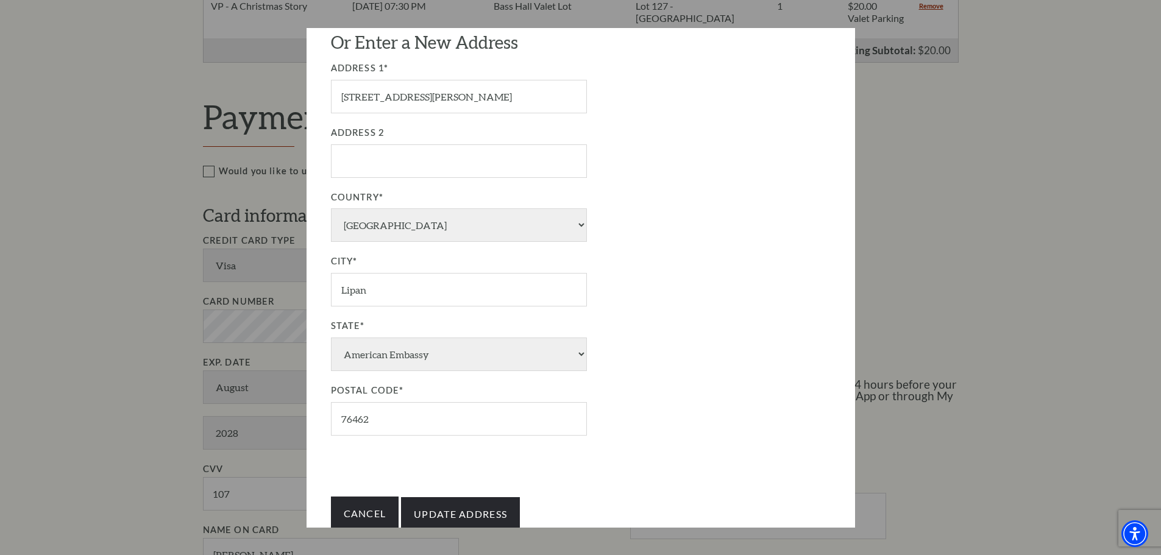
scroll to position [206, 0]
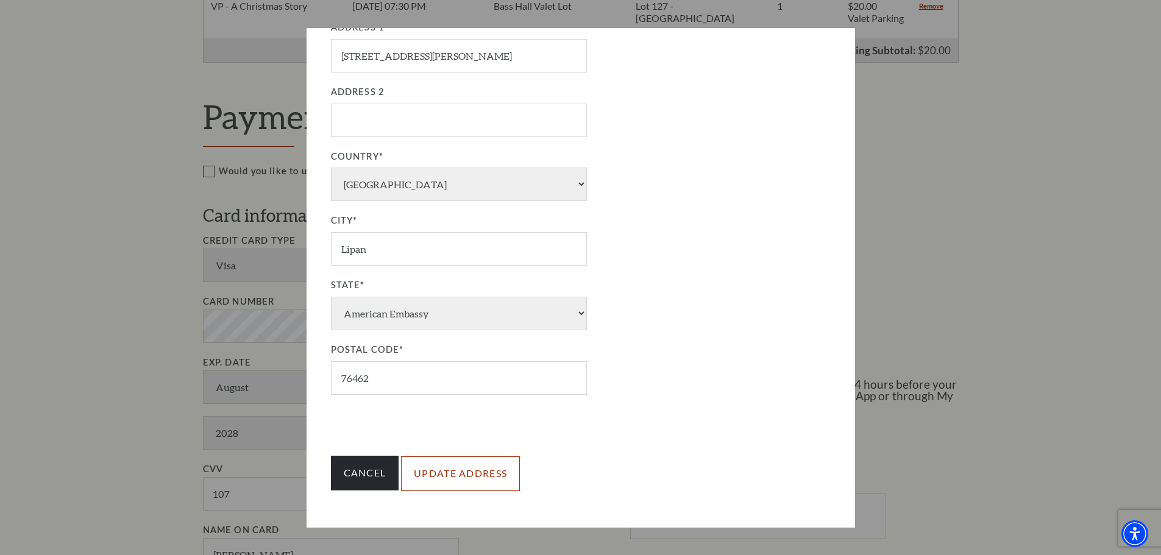
click at [476, 462] on input "Update Address" at bounding box center [460, 474] width 119 height 34
type input "Update Address"
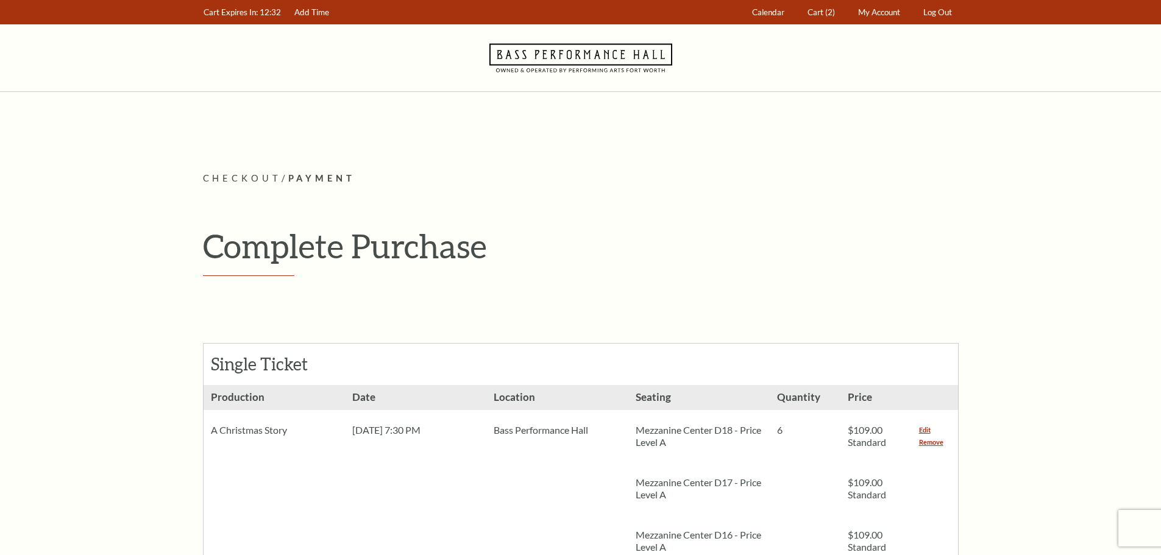
select select "[GEOGRAPHIC_DATA]"
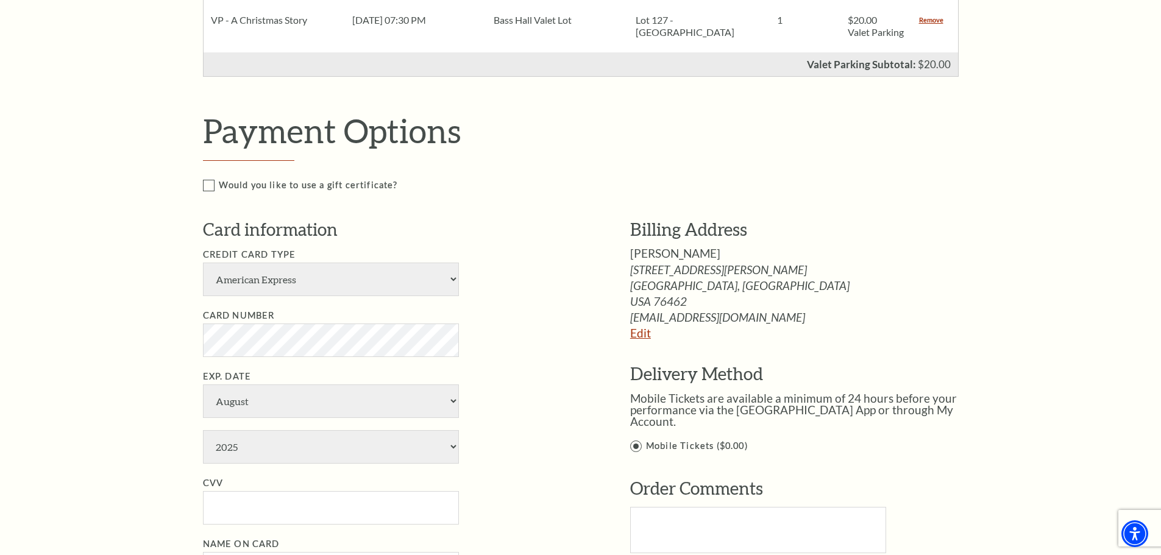
click at [636, 340] on link "Edit" at bounding box center [640, 333] width 21 height 14
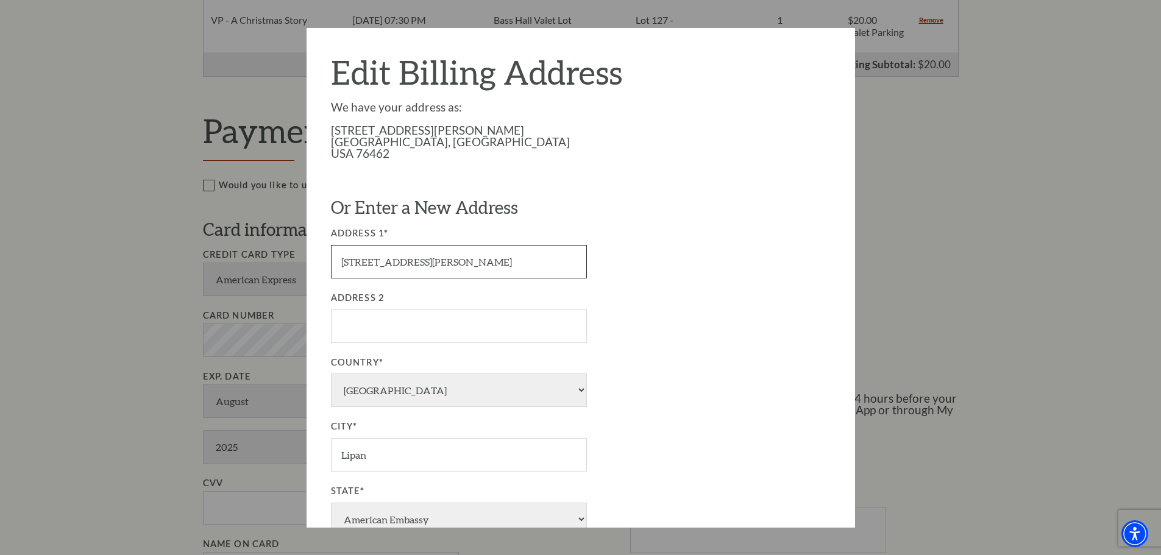
drag, startPoint x: 470, startPoint y: 269, endPoint x: 133, endPoint y: 253, distance: 337.5
click at [203, 260] on div "Payment Options Would you like to use a gift certificate? Gift Certificate Numb…" at bounding box center [594, 366] width 782 height 510
type input "5124 wedgefield road"
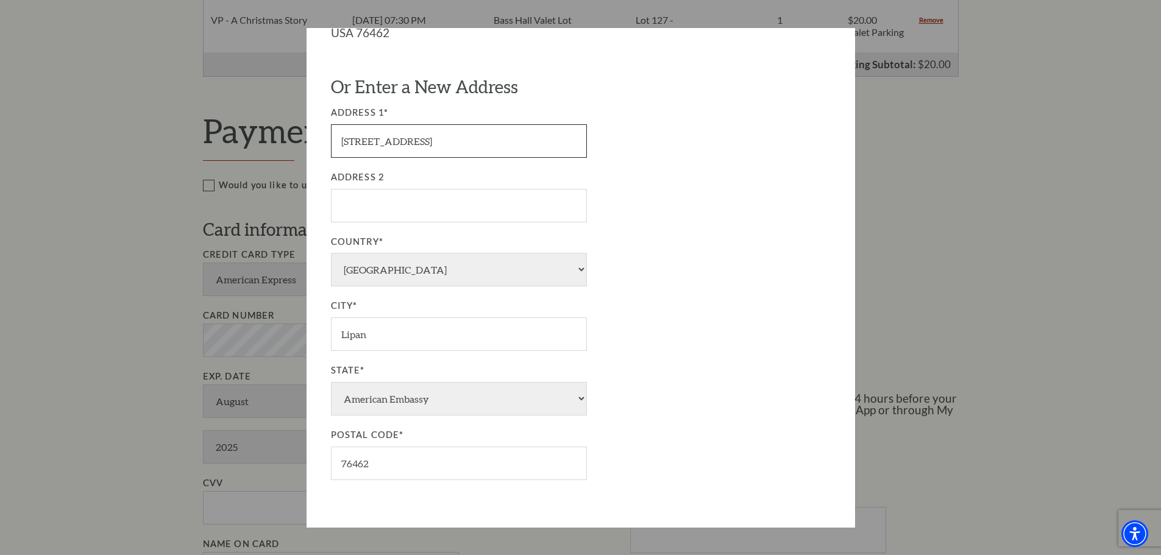
scroll to position [122, 0]
click at [403, 337] on input "Lipan" at bounding box center [459, 333] width 256 height 34
type input "Granbury"
click at [385, 462] on input "76462" at bounding box center [459, 463] width 256 height 34
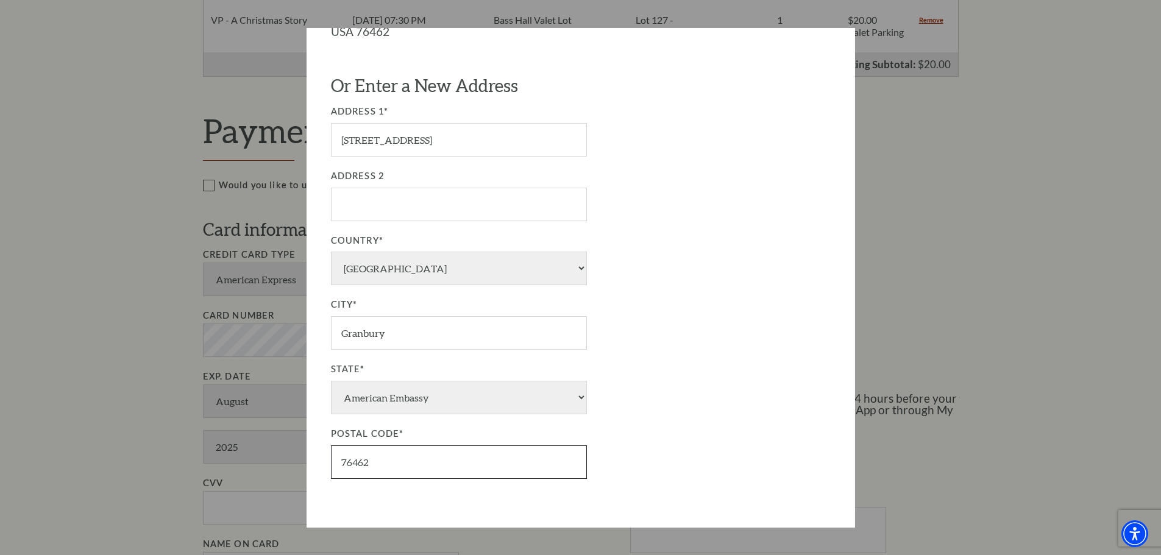
click at [385, 462] on input "76462" at bounding box center [459, 463] width 256 height 34
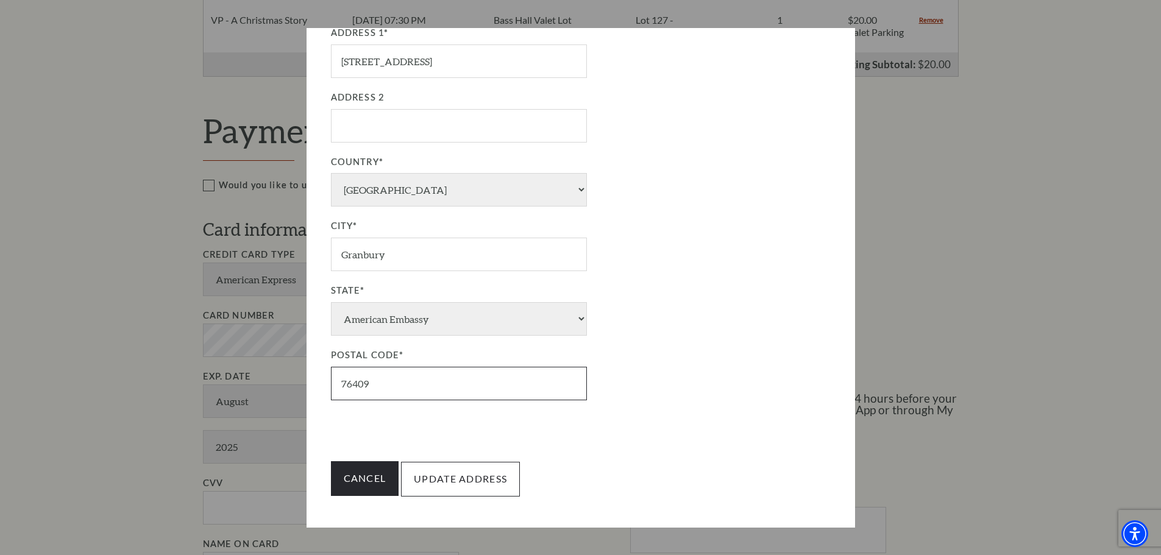
scroll to position [206, 0]
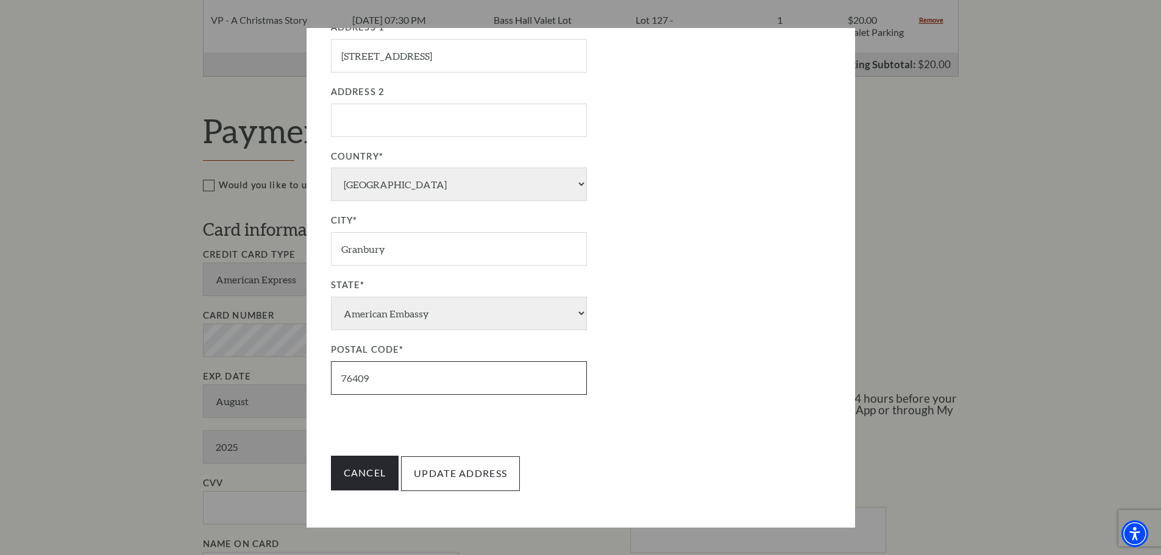
type input "76409"
click at [488, 472] on input "Update Address" at bounding box center [460, 474] width 119 height 34
type input "Update Address"
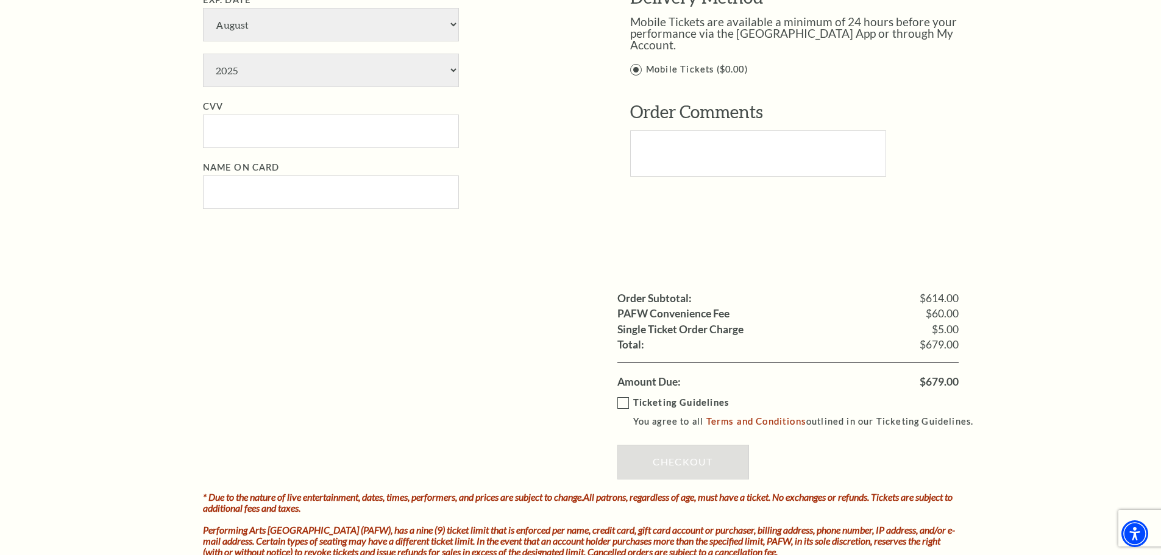
scroll to position [1327, 0]
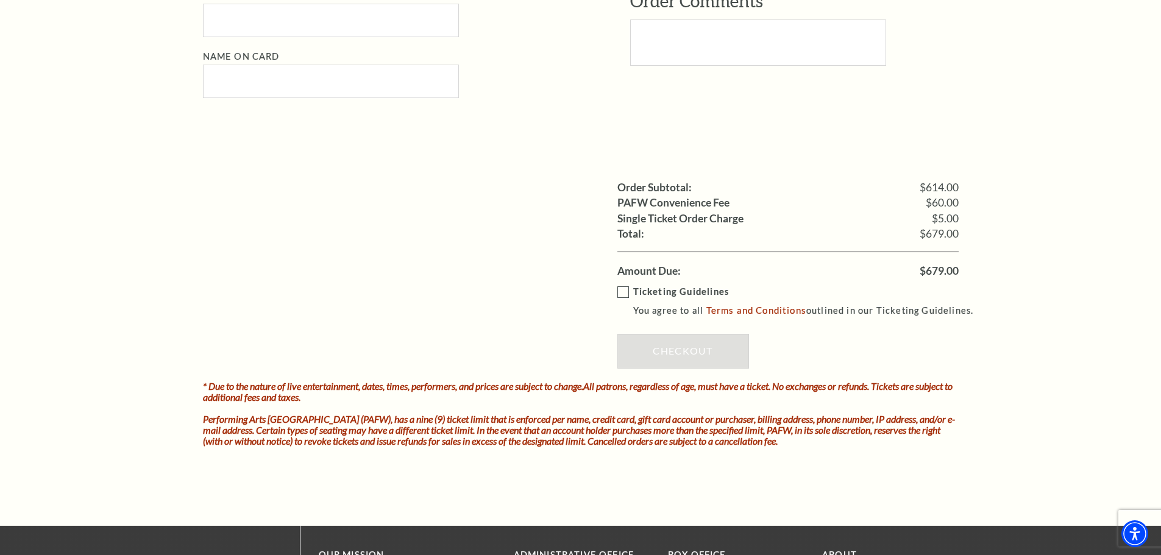
click at [627, 302] on label "Ticketing Guidelines You agree to all Terms and Conditions outlined in our Tick…" at bounding box center [802, 302] width 368 height 34
click at [0, 0] on input "Ticketing Guidelines You agree to all Terms and Conditions outlined in our Tick…" at bounding box center [0, 0] width 0 height 0
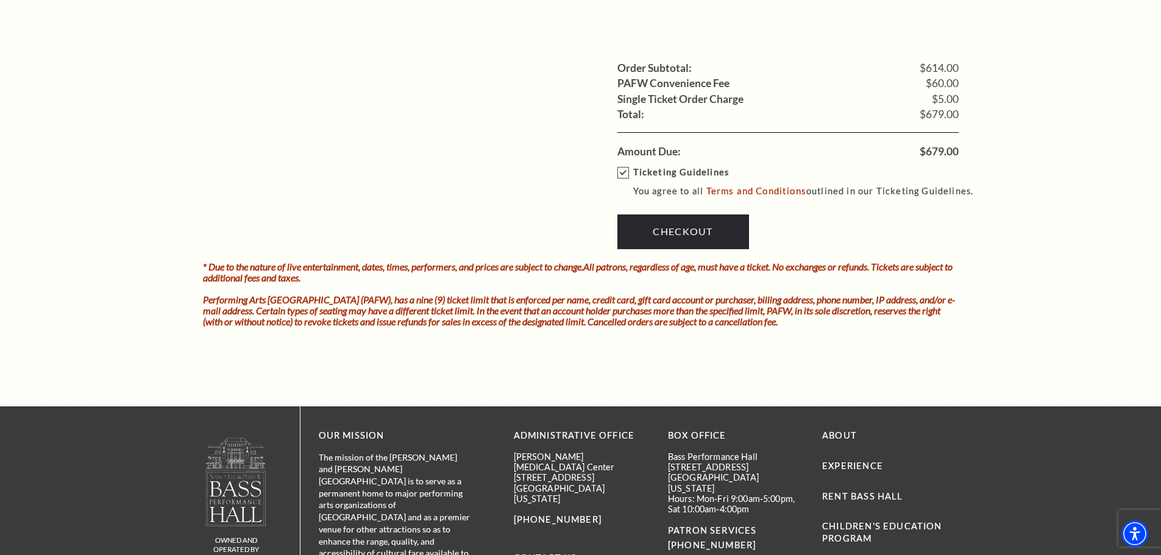
scroll to position [1449, 0]
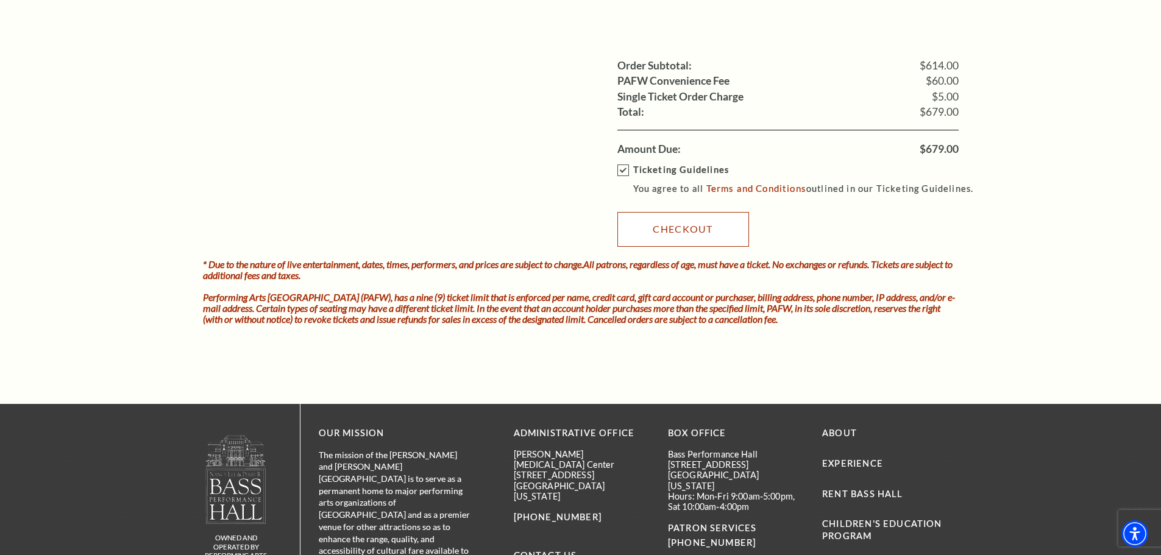
click at [701, 244] on link "Checkout" at bounding box center [684, 229] width 132 height 34
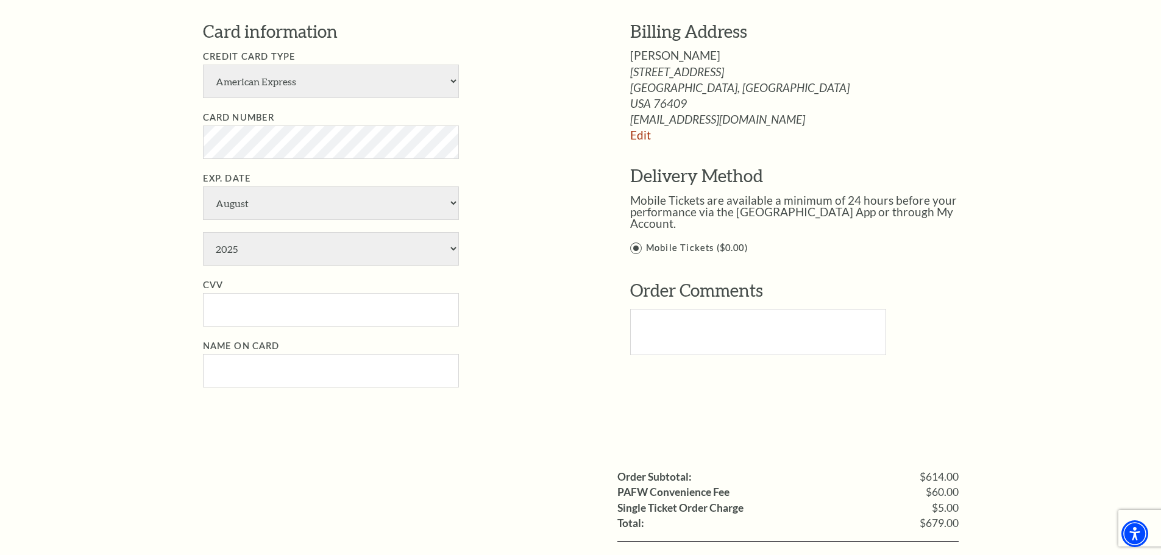
scroll to position [961, 0]
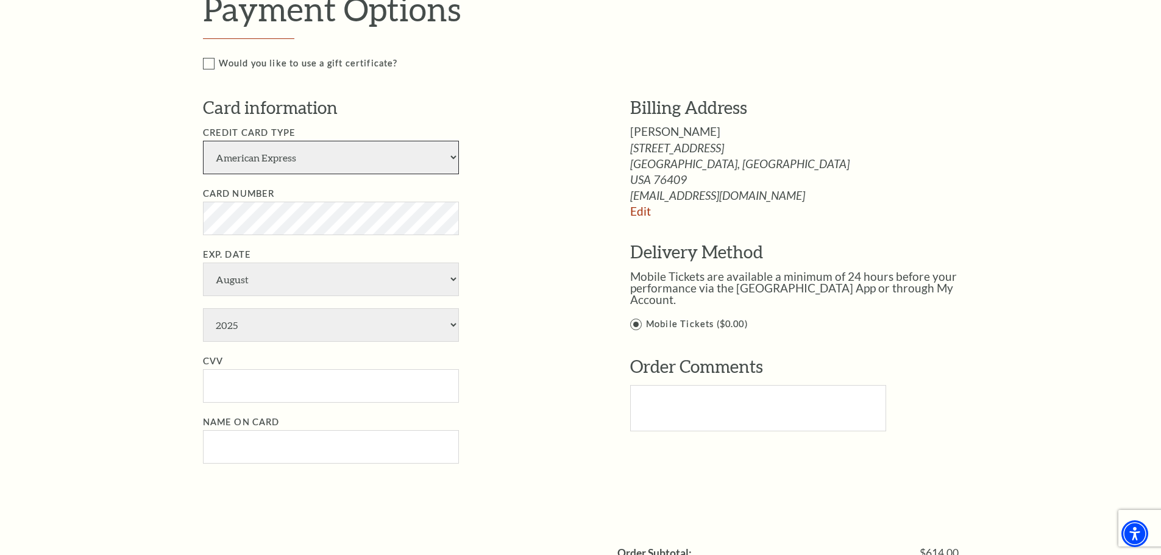
click at [357, 174] on select "American Express Visa Master Card Discover" at bounding box center [331, 158] width 256 height 34
select select "24"
click at [203, 153] on select "American Express Visa Master Card Discover" at bounding box center [331, 158] width 256 height 34
click at [284, 340] on select "2025 2026 2027 2028 2029 2030 2031 2032 2033 2034" at bounding box center [331, 325] width 256 height 34
select select "2028"
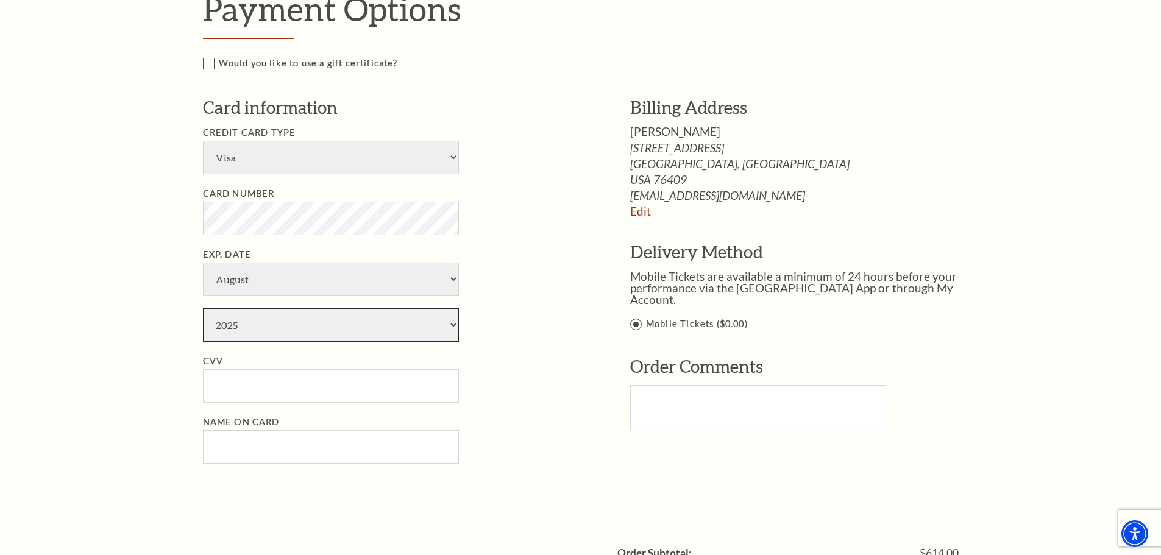
click at [203, 321] on select "2025 2026 2027 2028 2029 2030 2031 2032 2033 2034" at bounding box center [331, 325] width 256 height 34
click at [246, 395] on input "CVV" at bounding box center [331, 386] width 256 height 34
type input "107"
click at [242, 451] on input "Name on Card" at bounding box center [331, 447] width 256 height 34
type input "[PERSON_NAME]"
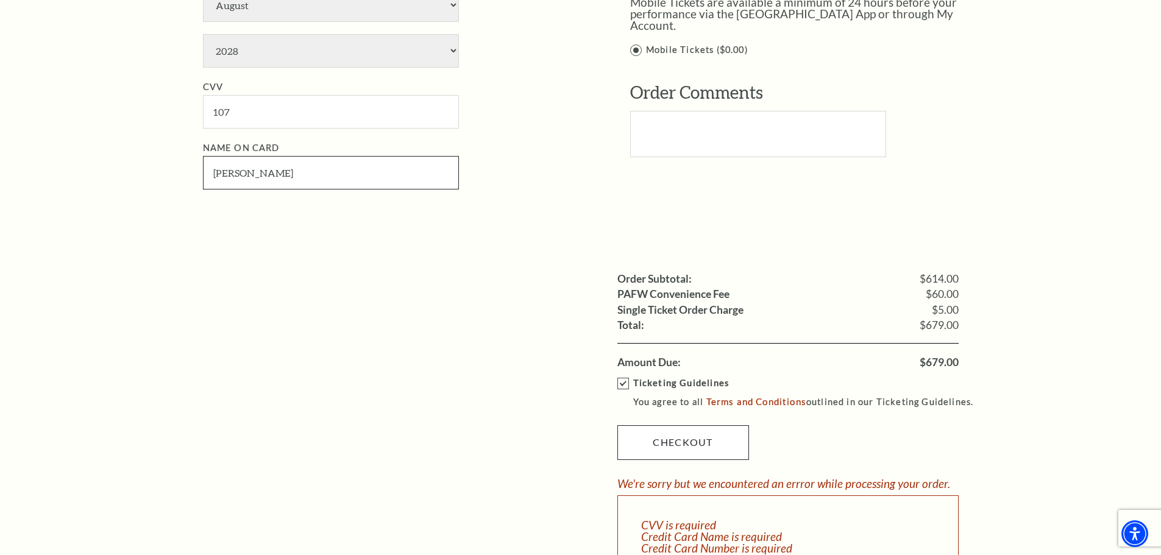
scroll to position [1266, 0]
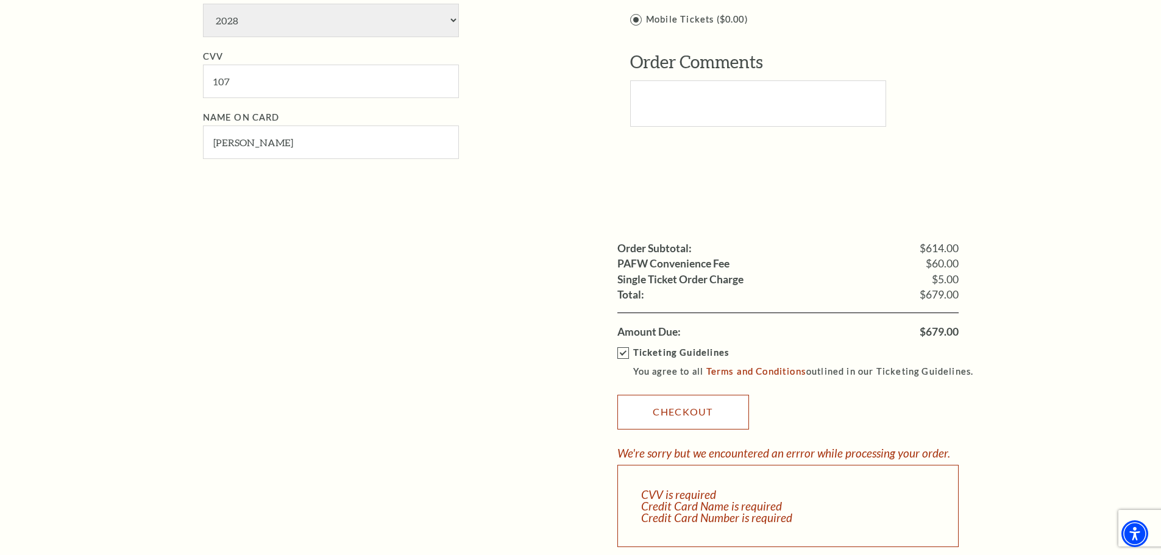
click at [681, 428] on link "Checkout" at bounding box center [684, 412] width 132 height 34
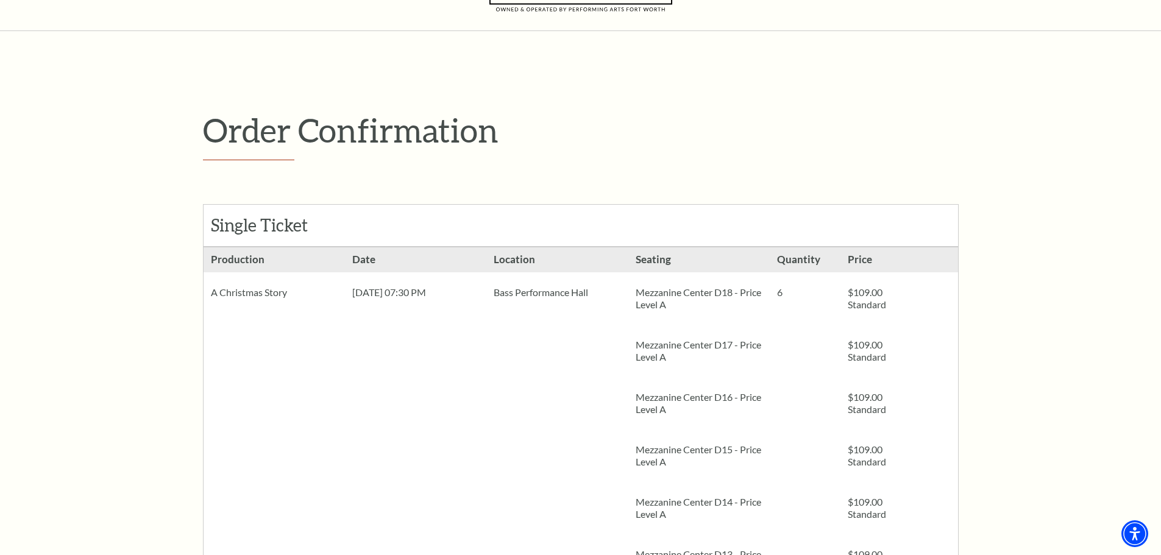
scroll to position [122, 0]
